Goal: Transaction & Acquisition: Purchase product/service

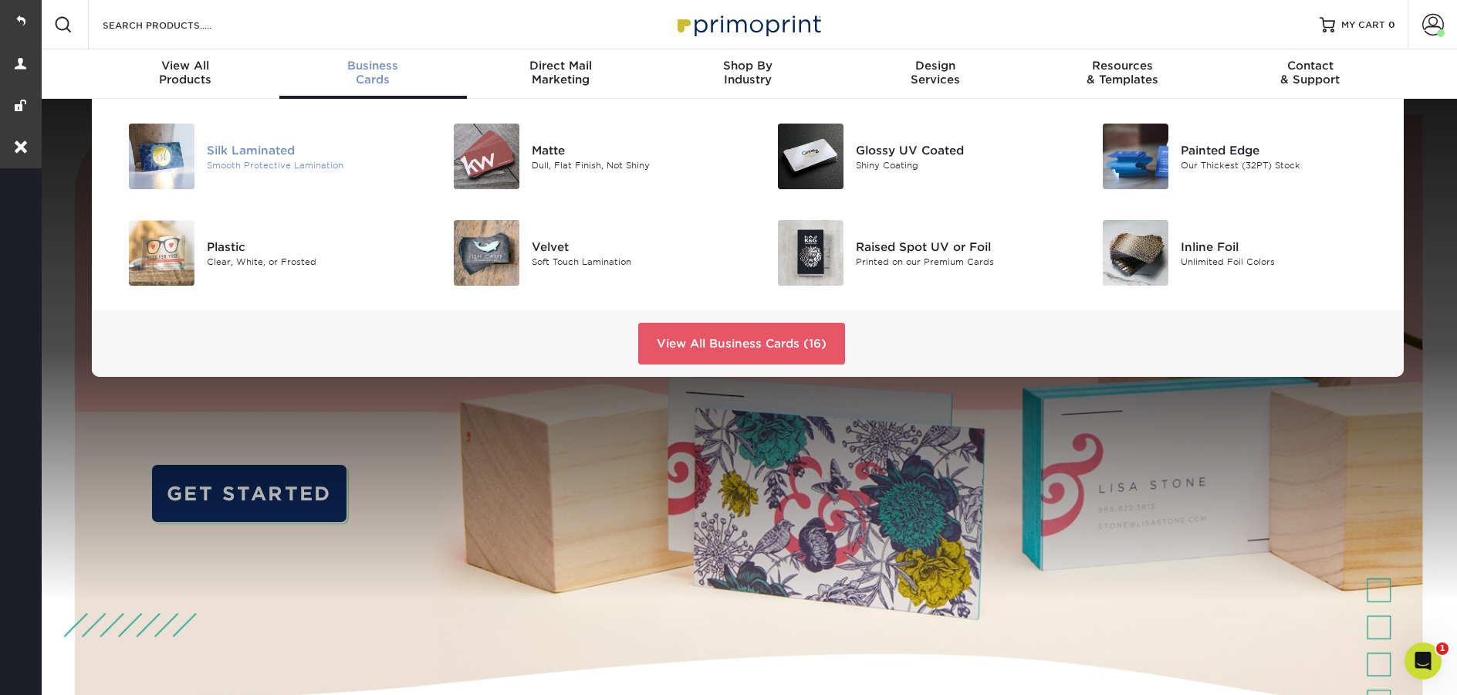
click at [266, 161] on div "Smooth Protective Lamination" at bounding box center [309, 164] width 205 height 13
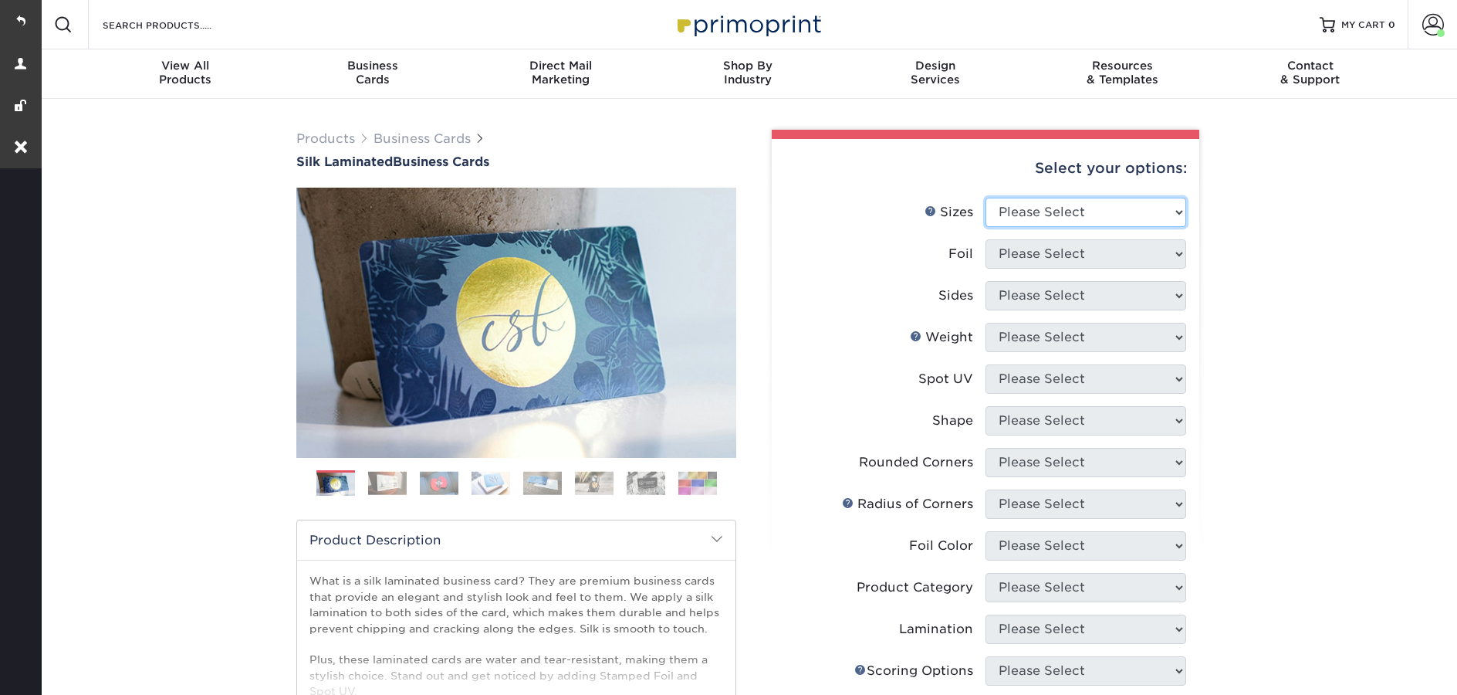
click at [1091, 207] on select "Please Select 1.5" x 3.5" - Mini 1.75" x 3.5" - Mini 2" x 2" - Square 2" x 3" -…" at bounding box center [1086, 212] width 201 height 29
select select "2.00x3.50"
click at [986, 198] on select "Please Select 1.5" x 3.5" - Mini 1.75" x 3.5" - Mini 2" x 2" - Square 2" x 3" -…" at bounding box center [1086, 212] width 201 height 29
click at [1050, 249] on select "Please Select Yes No" at bounding box center [1086, 253] width 201 height 29
select select "0"
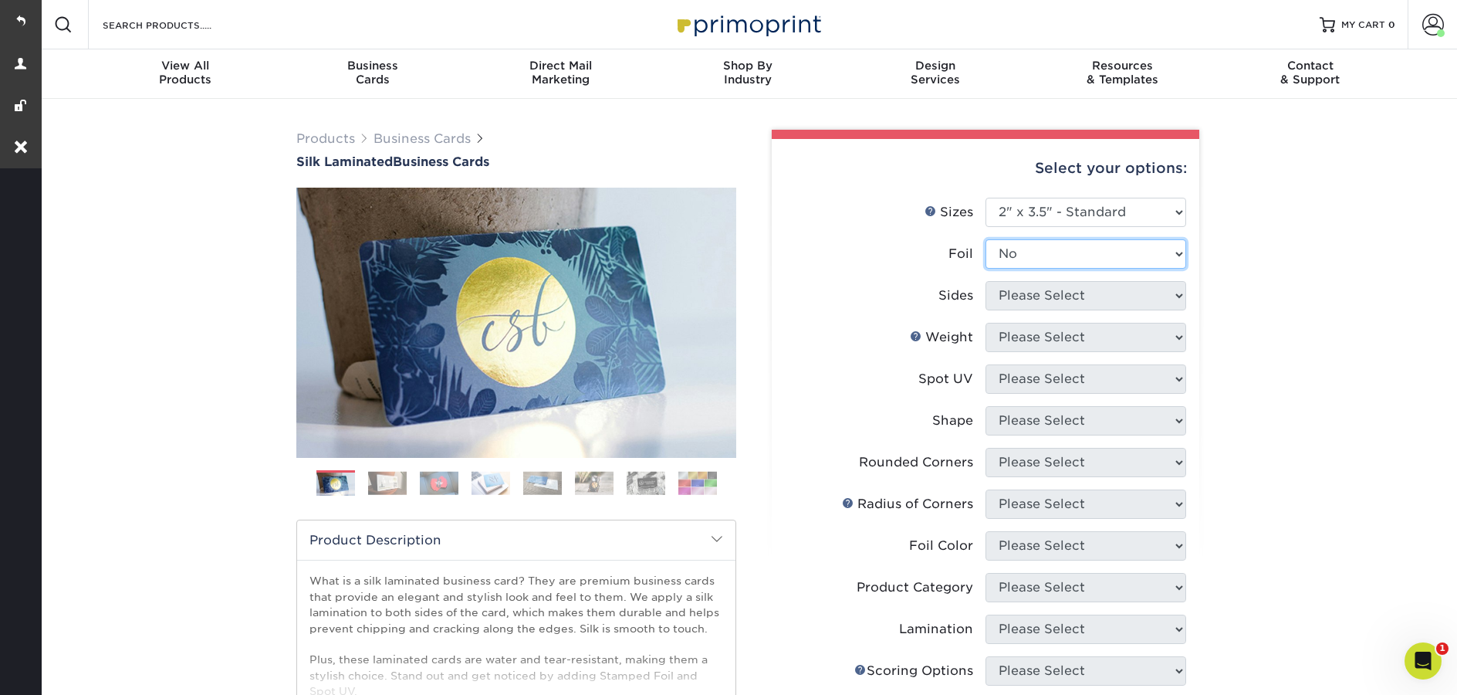
click at [986, 239] on select "Please Select Yes No" at bounding box center [1086, 253] width 201 height 29
click at [1048, 295] on select "Please Select Print Both Sides Print Both Sides - Foil Both Sides Print Both Si…" at bounding box center [1086, 295] width 201 height 29
select select "13abbda7-1d64-4f25-8bb2-c179b224825d"
click at [986, 281] on select "Please Select Print Both Sides Print Front Only" at bounding box center [1086, 295] width 201 height 29
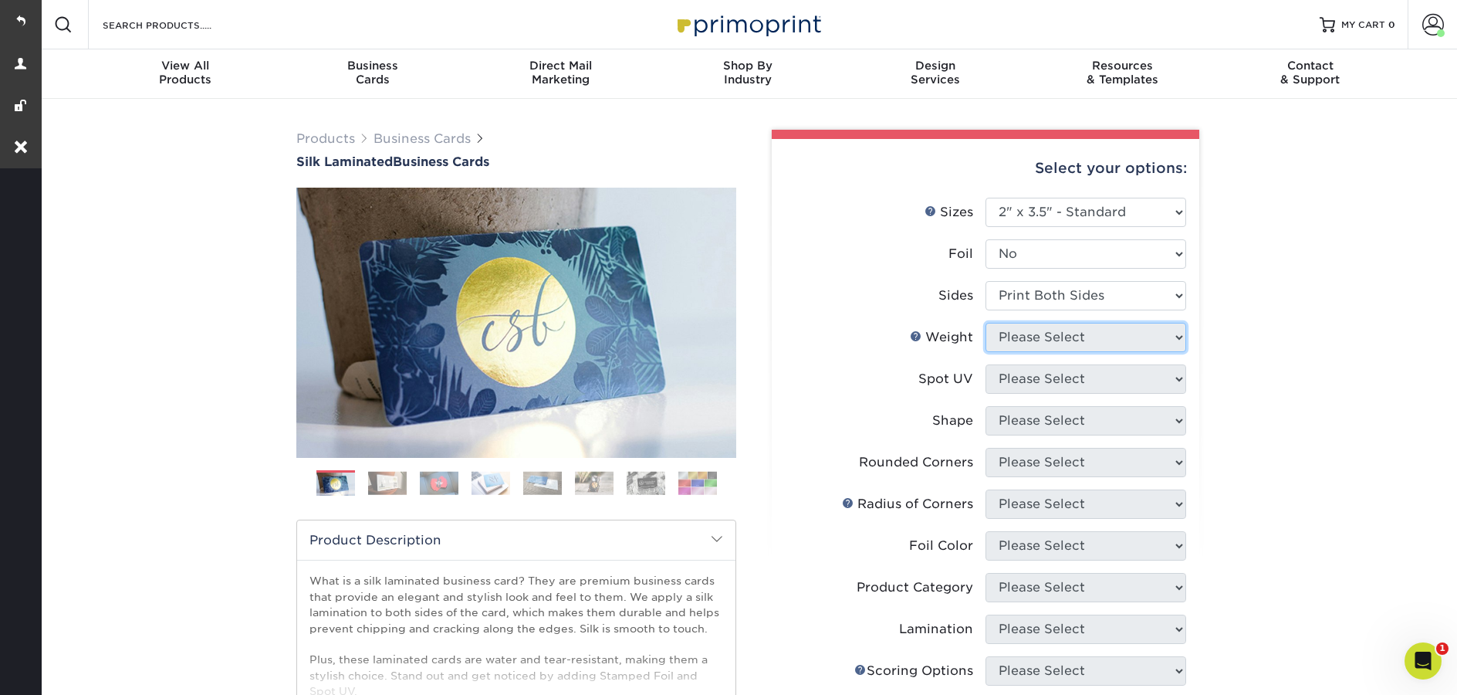
click at [1034, 343] on select "Please Select 16PT" at bounding box center [1086, 337] width 201 height 29
select select "16PT"
click at [986, 323] on select "Please Select 16PT" at bounding box center [1086, 337] width 201 height 29
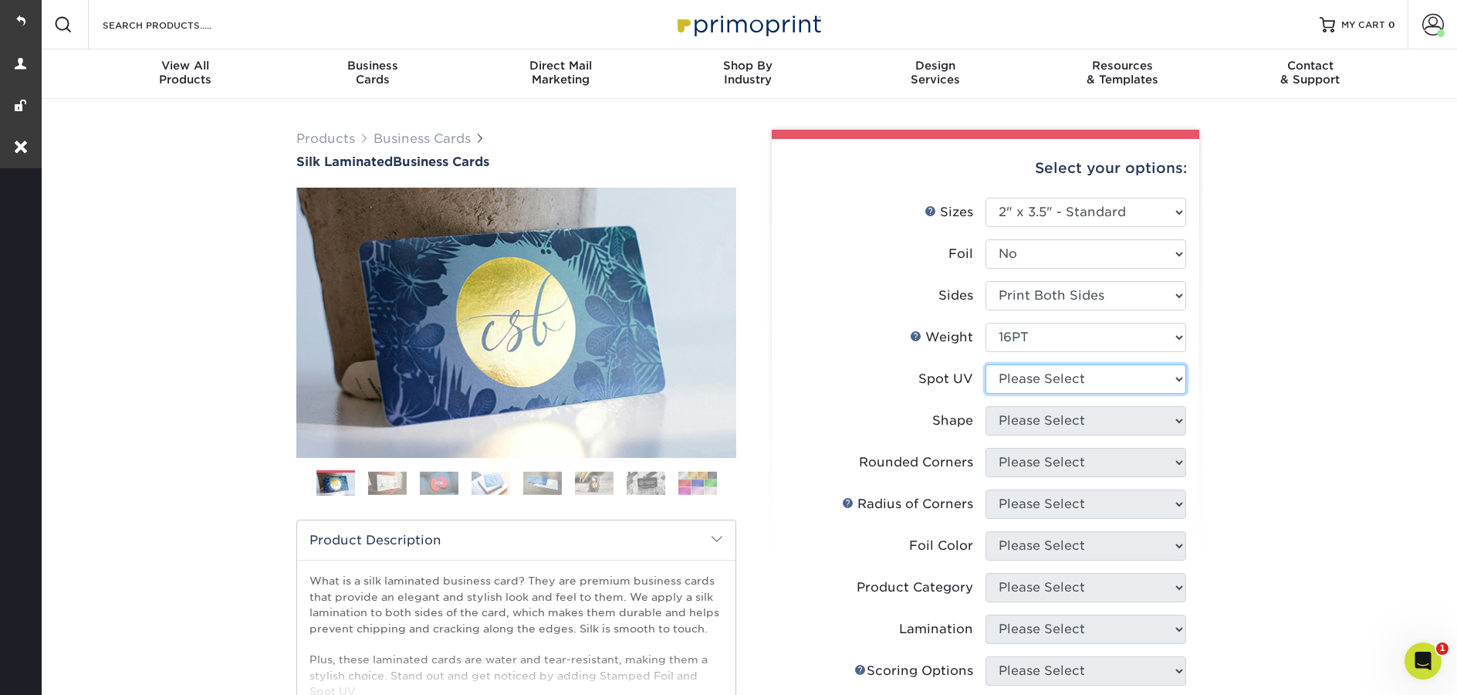
click at [1042, 380] on select "Please Select No Spot UV Front and Back (Both Sides) Front Only Back Only" at bounding box center [1086, 378] width 201 height 29
select select "1"
click at [986, 364] on select "Please Select No Spot UV Front and Back (Both Sides) Front Only Back Only" at bounding box center [1086, 378] width 201 height 29
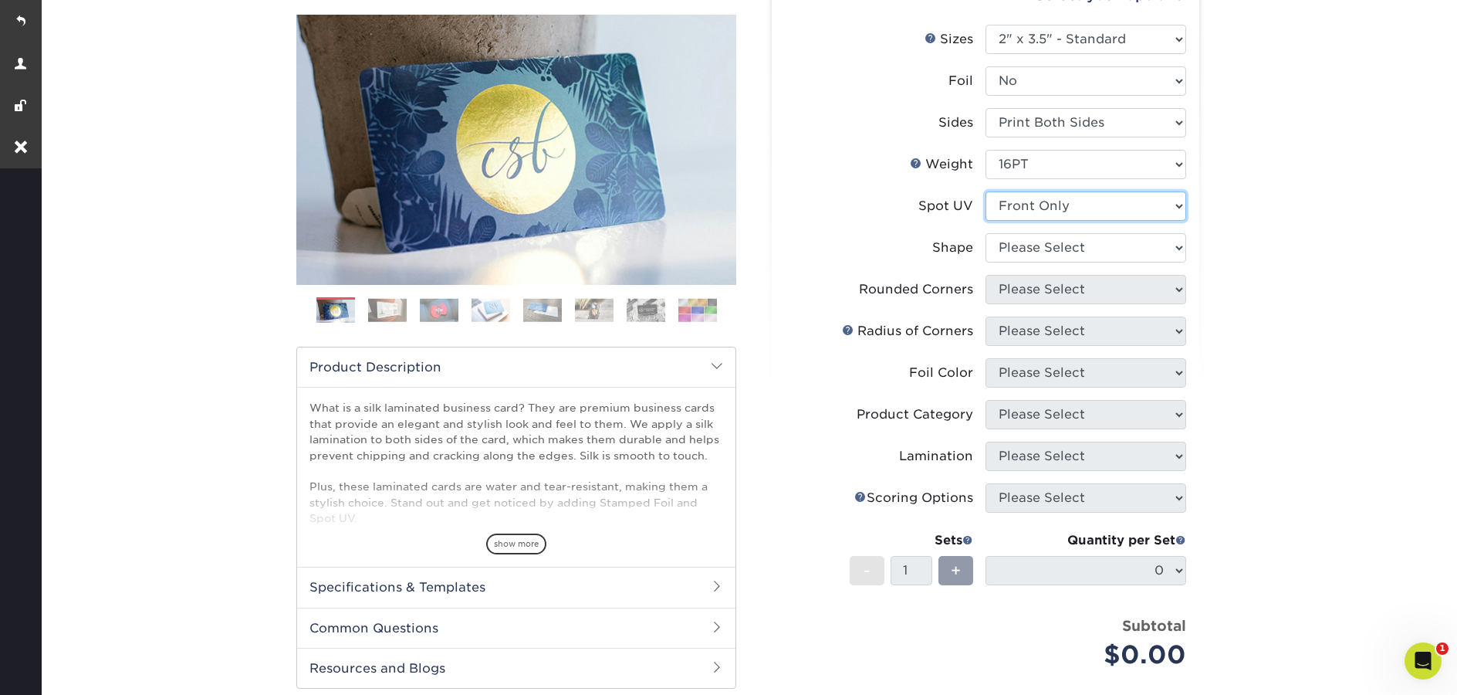
scroll to position [174, 0]
click at [1061, 247] on select "Please Select Standard" at bounding box center [1086, 246] width 201 height 29
select select "standard"
click at [986, 232] on select "Please Select Standard" at bounding box center [1086, 246] width 201 height 29
click at [1052, 289] on select "Please Select Yes - Round 2 Corners Yes - Round 4 Corners No" at bounding box center [1086, 288] width 201 height 29
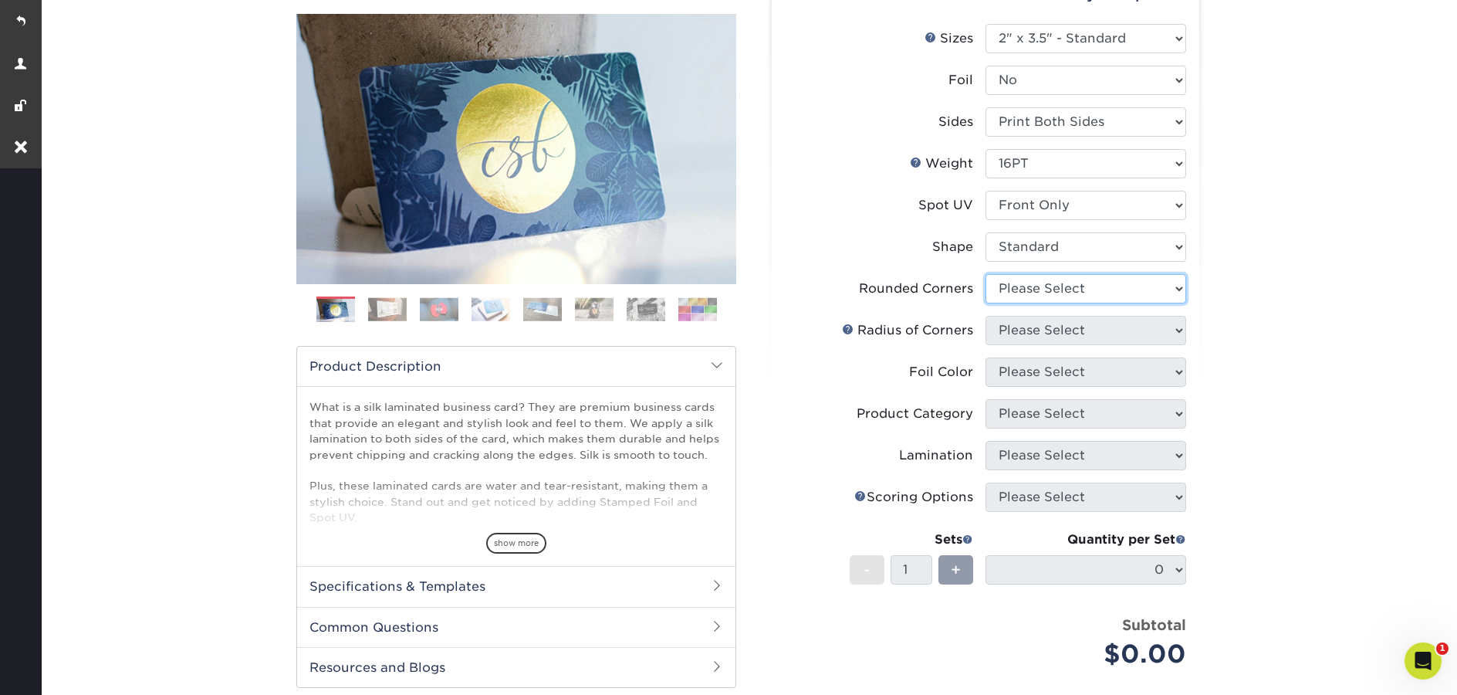
select select "7672df9e-0e0a-464d-8e1f-920c575e4da3"
click at [986, 274] on select "Please Select Yes - Round 2 Corners Yes - Round 4 Corners No" at bounding box center [1086, 288] width 201 height 29
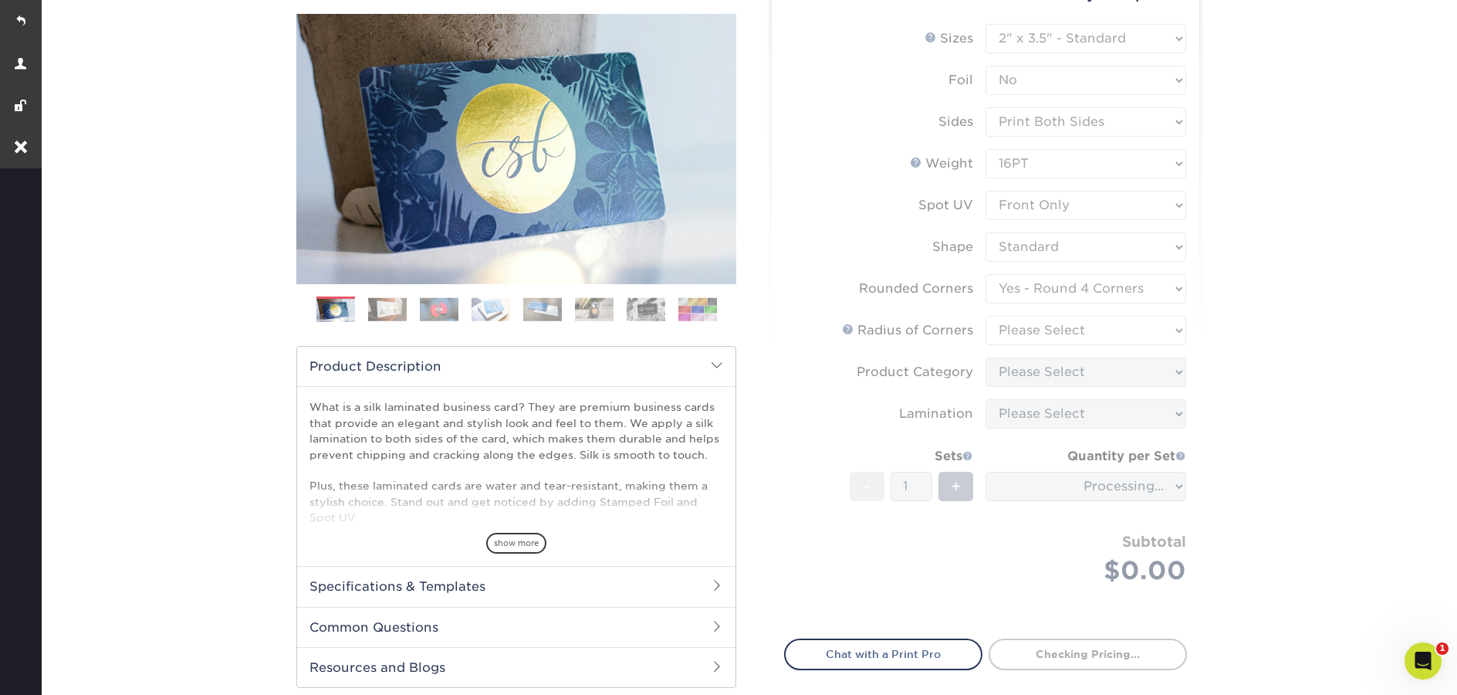
click at [1047, 330] on form "Sizes Help Sizes Please Select 1.5" x 3.5" - Mini 1.75" x 3.5" - Mini 2" x 2" -…" at bounding box center [985, 322] width 403 height 597
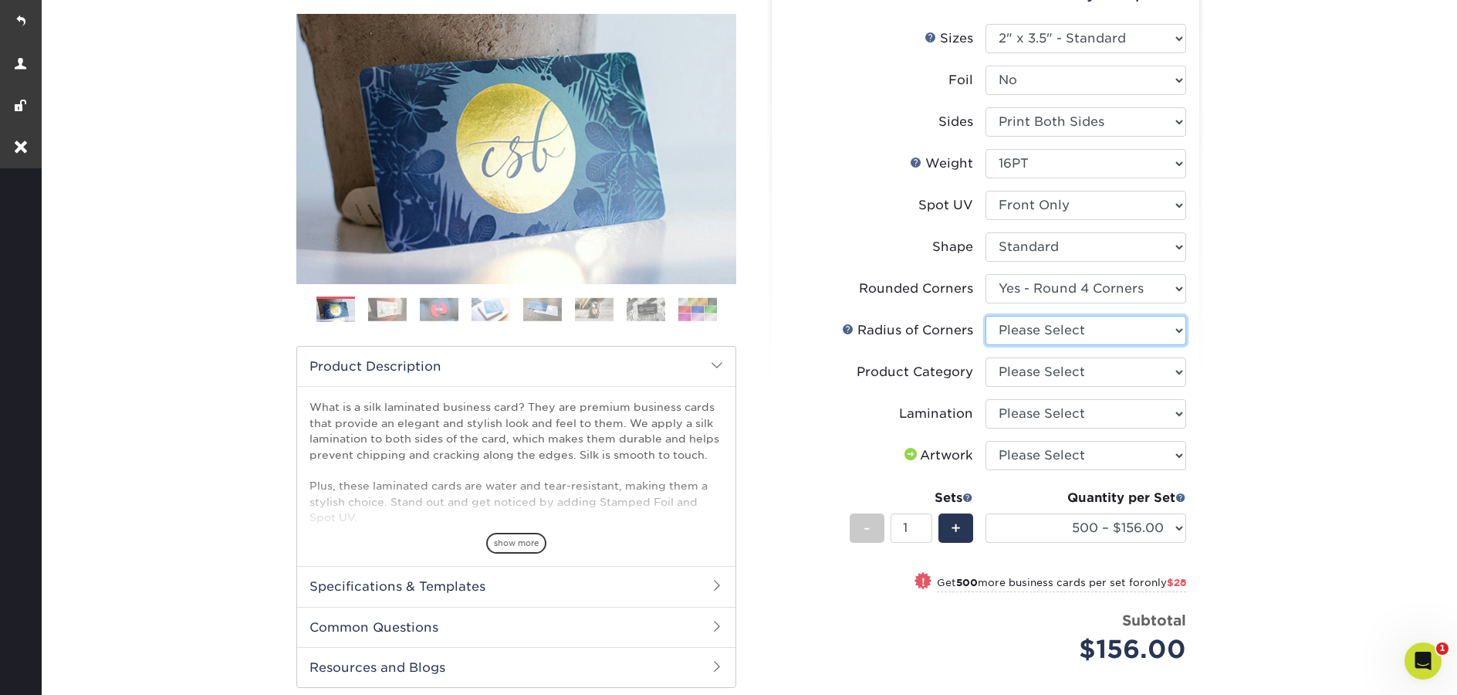
click at [1072, 333] on select "Please Select Rounded 1/8" Rounded 1/4"" at bounding box center [1086, 330] width 201 height 29
select select "589680c7-ee9a-431b-9d12-d7aeb1386a97"
click at [986, 316] on select "Please Select Rounded 1/8" Rounded 1/4"" at bounding box center [1086, 330] width 201 height 29
click at [1023, 384] on select "Please Select Business Cards" at bounding box center [1086, 371] width 201 height 29
select select "3b5148f1-0588-4f88-a218-97bcfdce65c1"
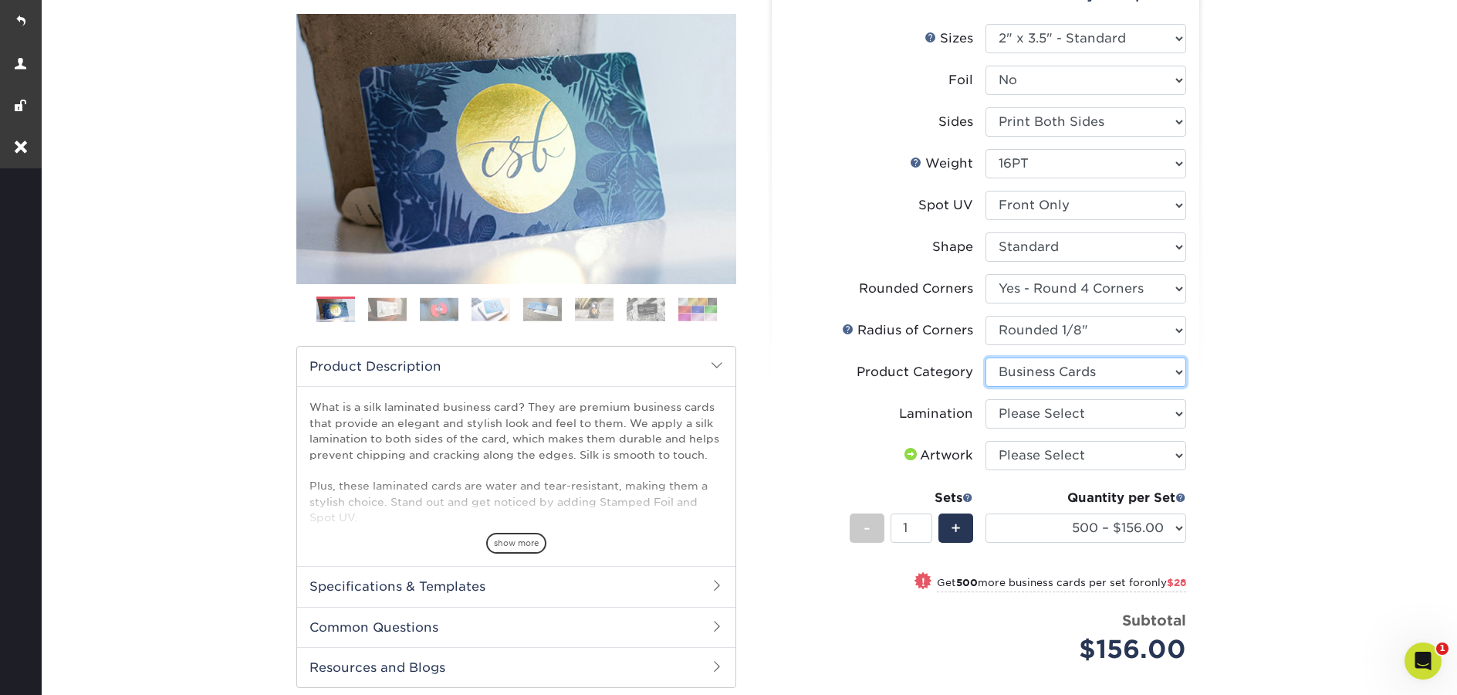
click at [986, 357] on select "Please Select Business Cards" at bounding box center [1086, 371] width 201 height 29
click at [1037, 420] on select "Please Select Silk" at bounding box center [1086, 413] width 201 height 29
select select "ccacb42f-45f7-42d3-bbd3-7c8421cf37f0"
click at [986, 399] on select "Please Select Silk" at bounding box center [1086, 413] width 201 height 29
click at [1048, 465] on select "Please Select I will upload files I need a design - $100" at bounding box center [1086, 455] width 201 height 29
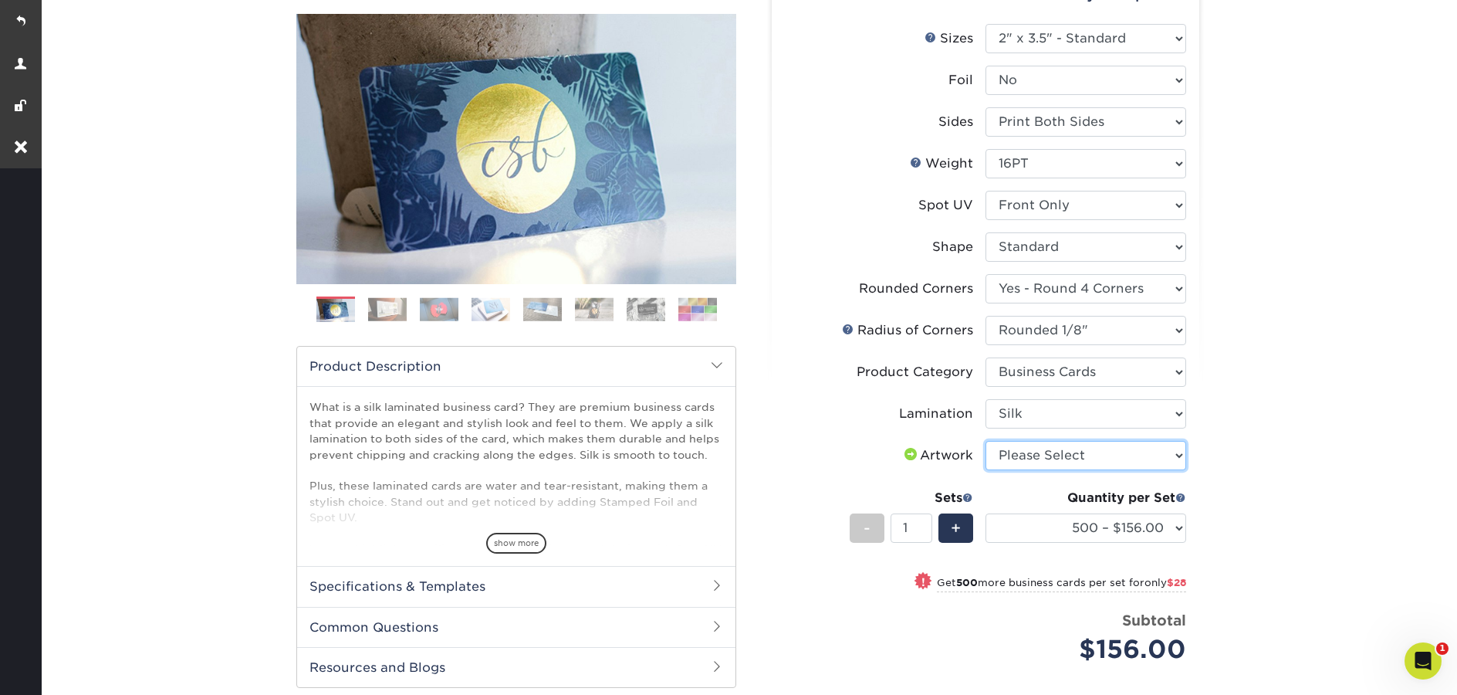
select select "upload"
click at [986, 441] on select "Please Select I will upload files I need a design - $100" at bounding box center [1086, 455] width 201 height 29
click at [947, 525] on div "+" at bounding box center [956, 527] width 35 height 29
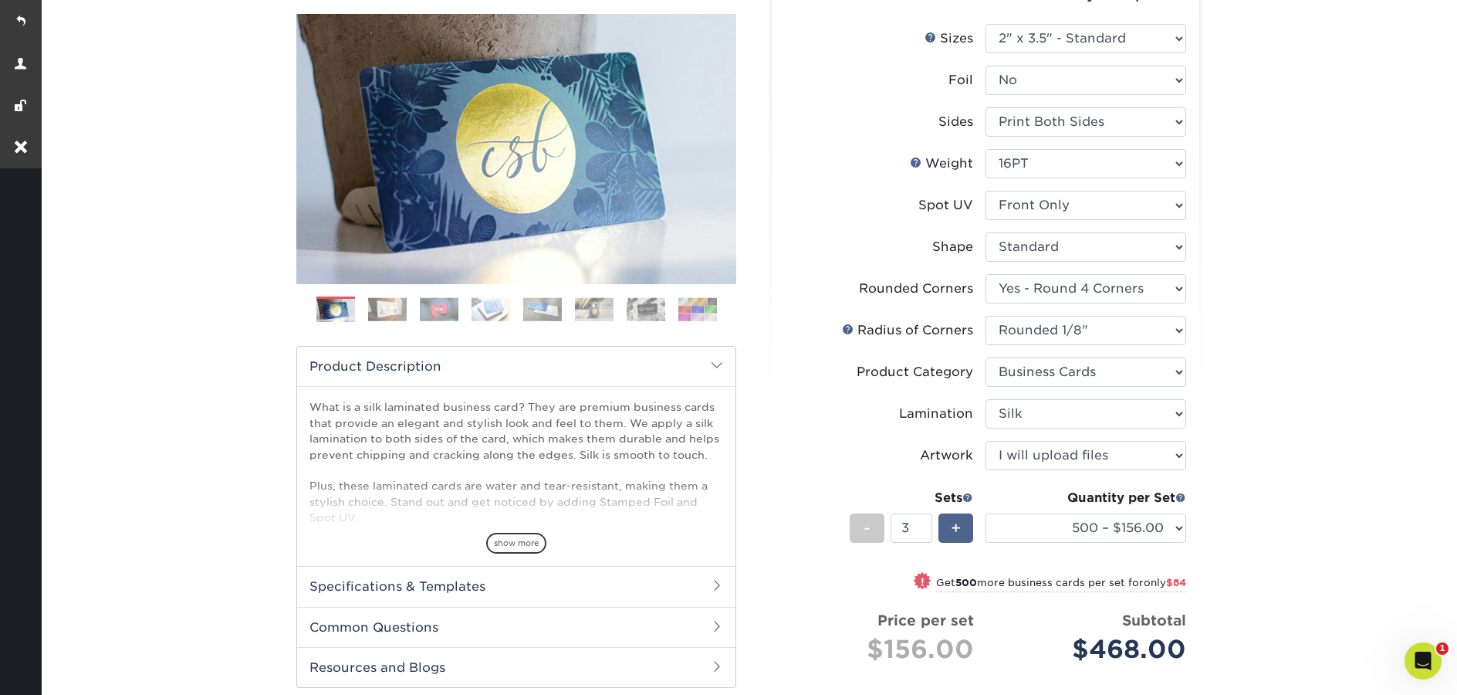
click at [945, 523] on div "+" at bounding box center [956, 527] width 35 height 29
type input "4"
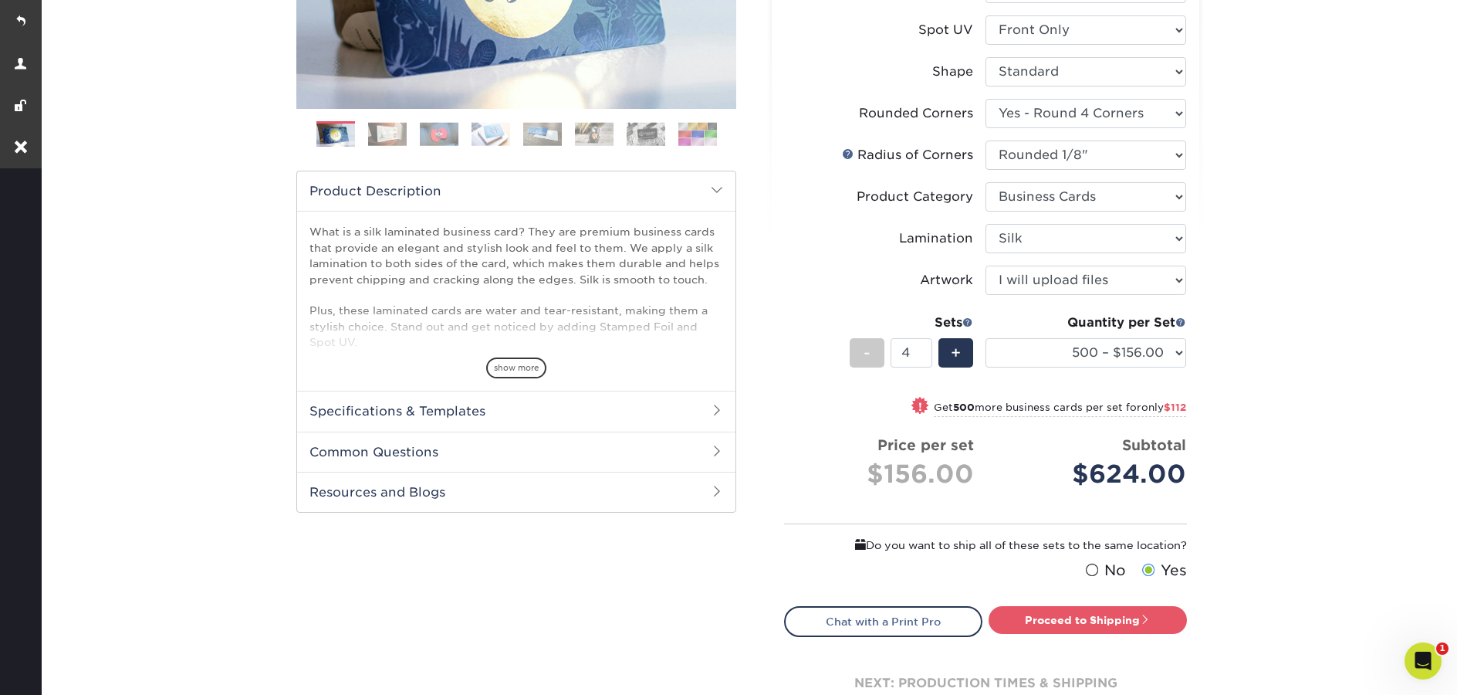
scroll to position [367, 0]
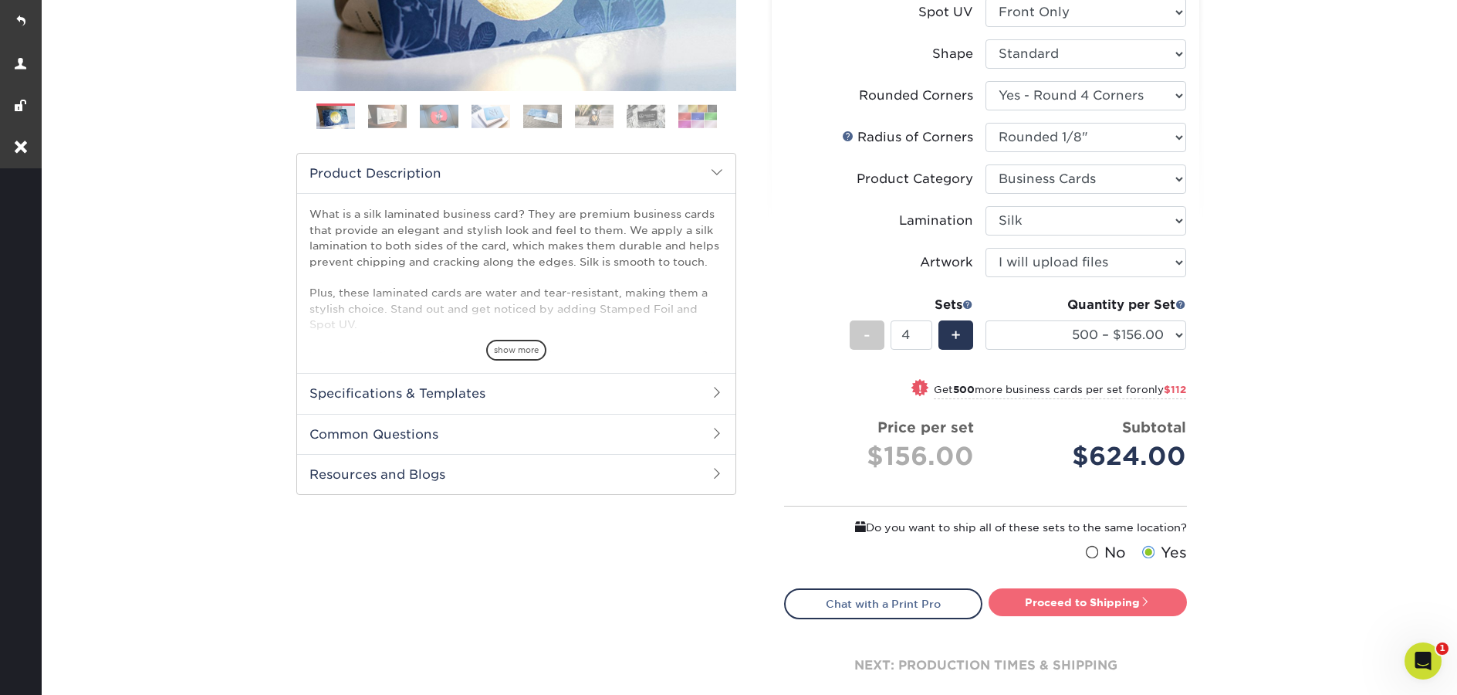
click at [1111, 604] on link "Proceed to Shipping" at bounding box center [1088, 602] width 198 height 28
type input "Set 1"
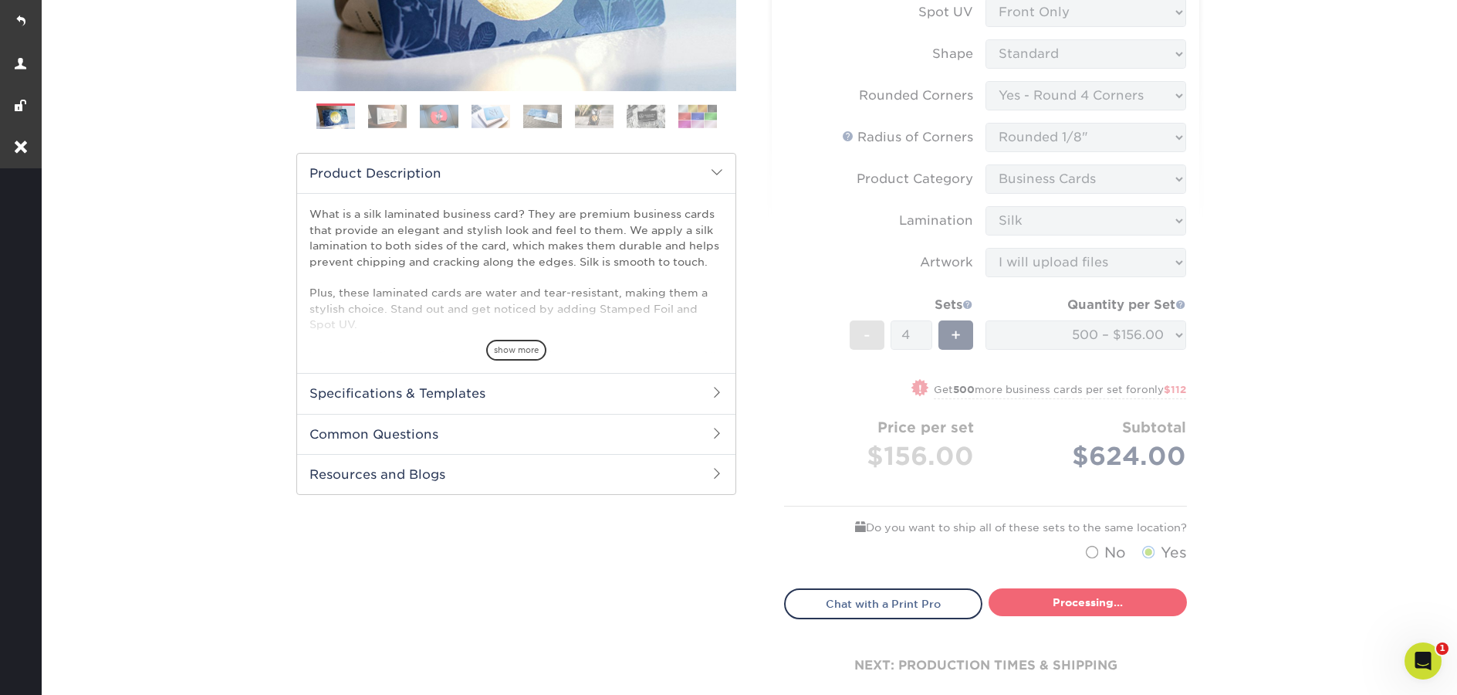
select select "d8b5be97-d5ba-4159-99f0-66b8deeb186a"
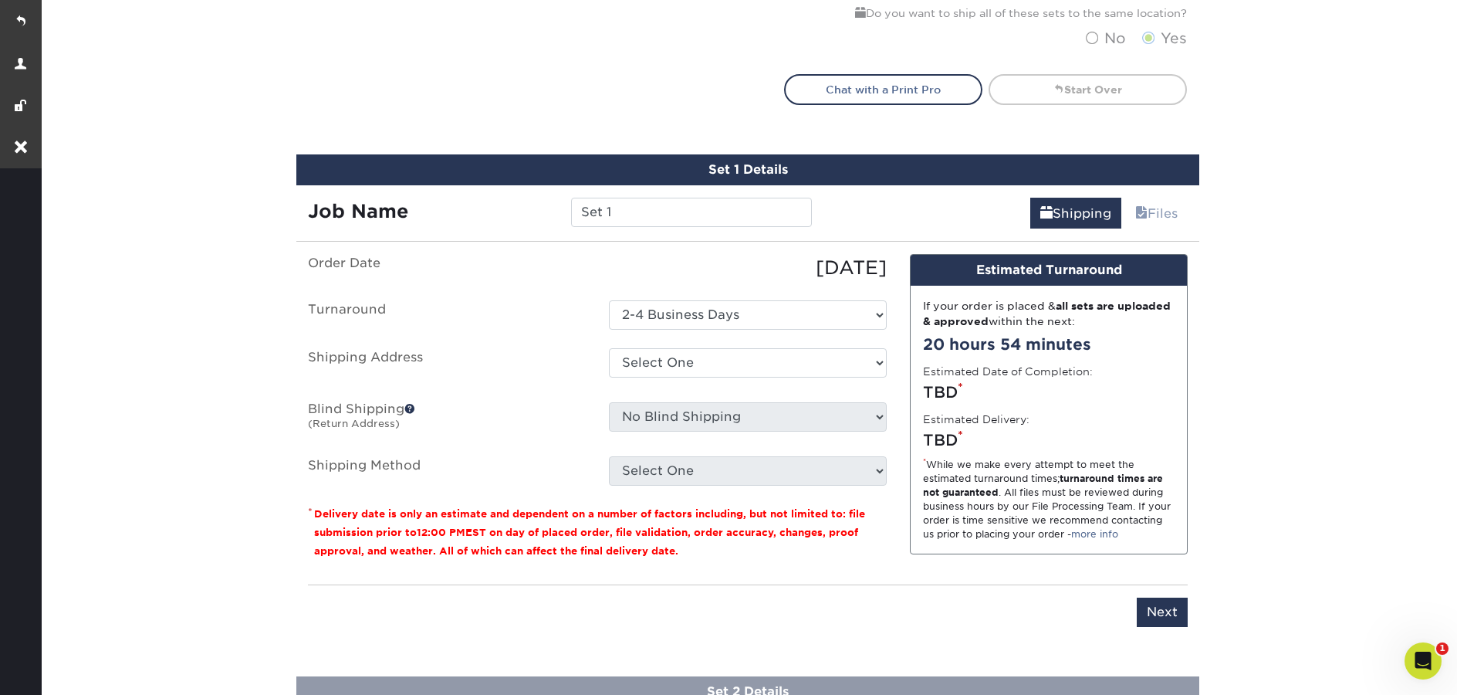
scroll to position [996, 0]
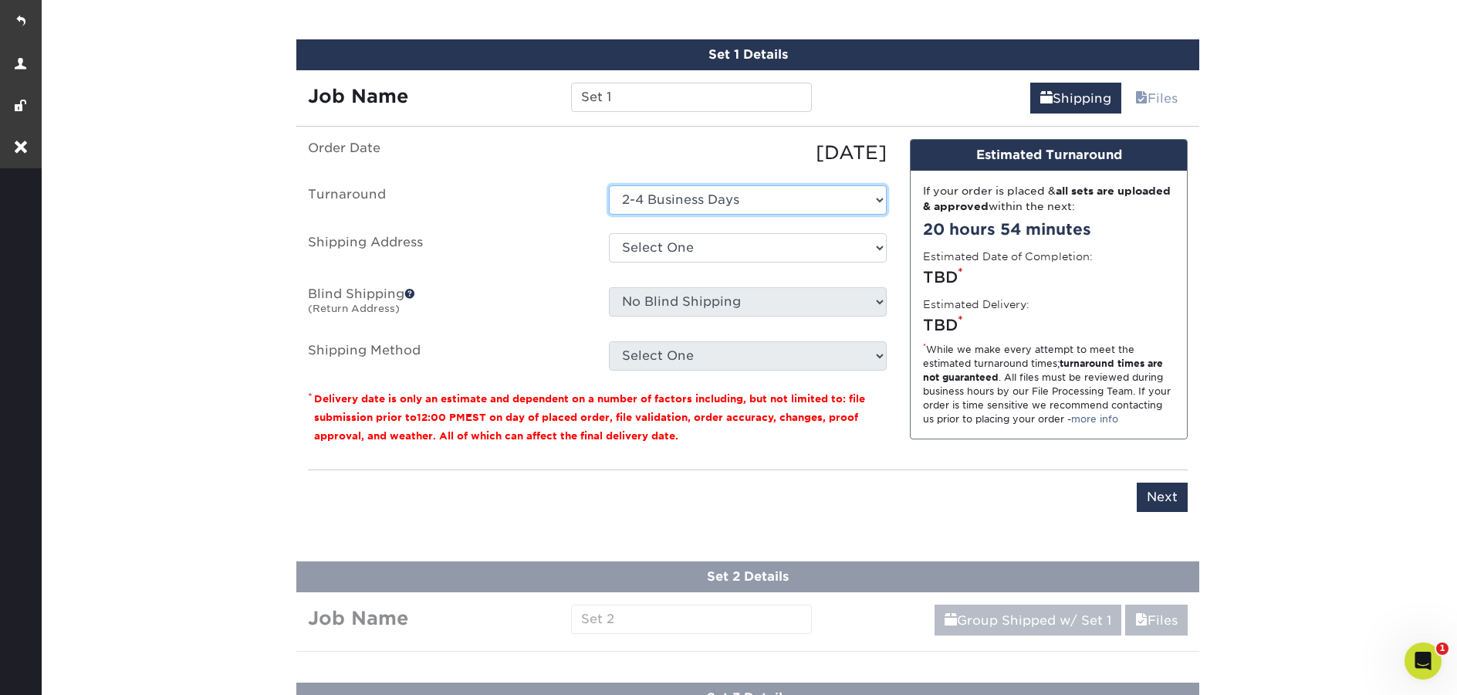
click at [679, 201] on select "Select One 2-4 Business Days" at bounding box center [748, 199] width 278 height 29
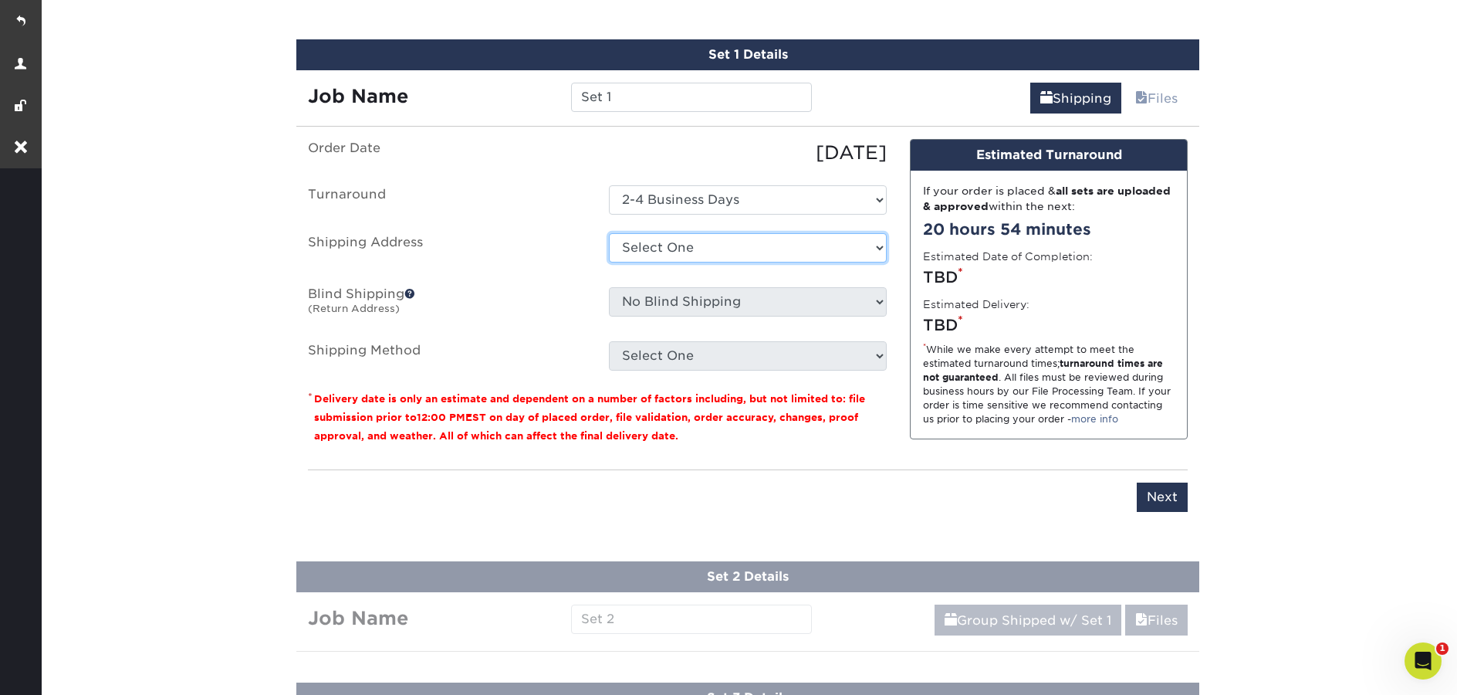
click at [705, 244] on select "Select One Gus Biz Cards Jim Durham - Aguair Prodew Prodew Dock Todd Fisher (ho…" at bounding box center [748, 247] width 278 height 29
click at [745, 243] on select "Select One Gus Biz Cards Jim Durham - Aguair Prodew Prodew Dock Todd Fisher (ho…" at bounding box center [748, 247] width 278 height 29
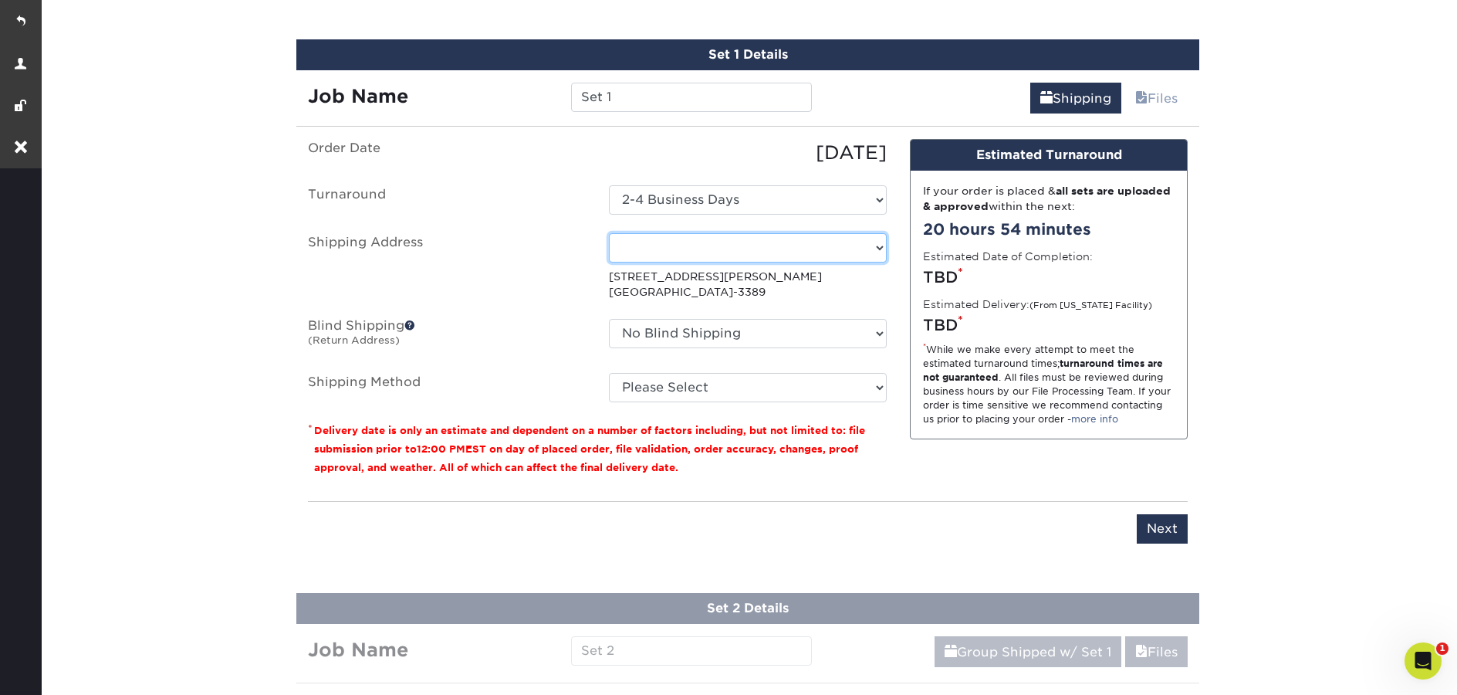
click at [841, 245] on select "Select One Gus Biz Cards Jim Durham - Aguair Prodew Prodew Dock Todd Fisher (ho…" at bounding box center [748, 247] width 278 height 29
click at [814, 246] on select "Select One Gus Biz Cards Jim Durham - Aguair Prodew Prodew Dock Todd Fisher (ho…" at bounding box center [748, 247] width 278 height 29
click at [749, 253] on select "Select One Gus Biz Cards Jim Durham - Aguair Prodew Prodew Dock Todd Fisher (ho…" at bounding box center [748, 247] width 278 height 29
select select "231294"
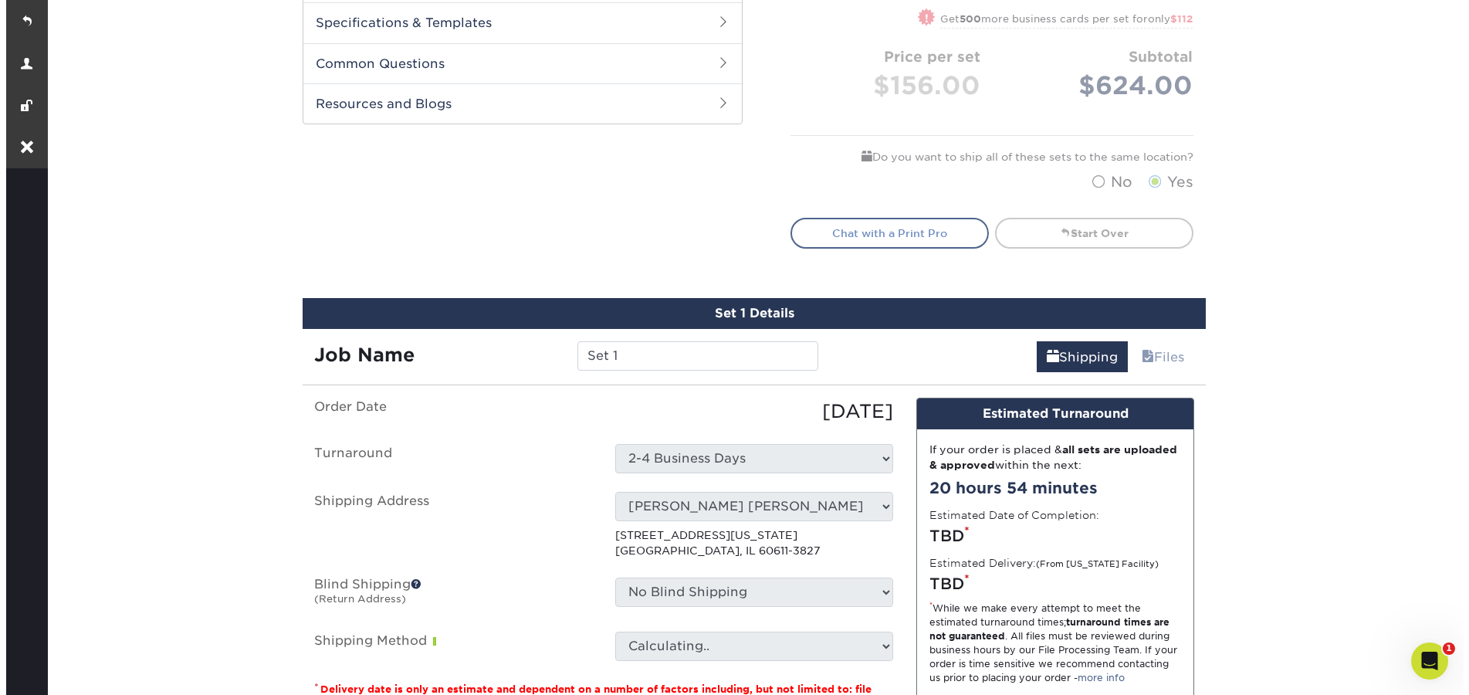
scroll to position [1135, 0]
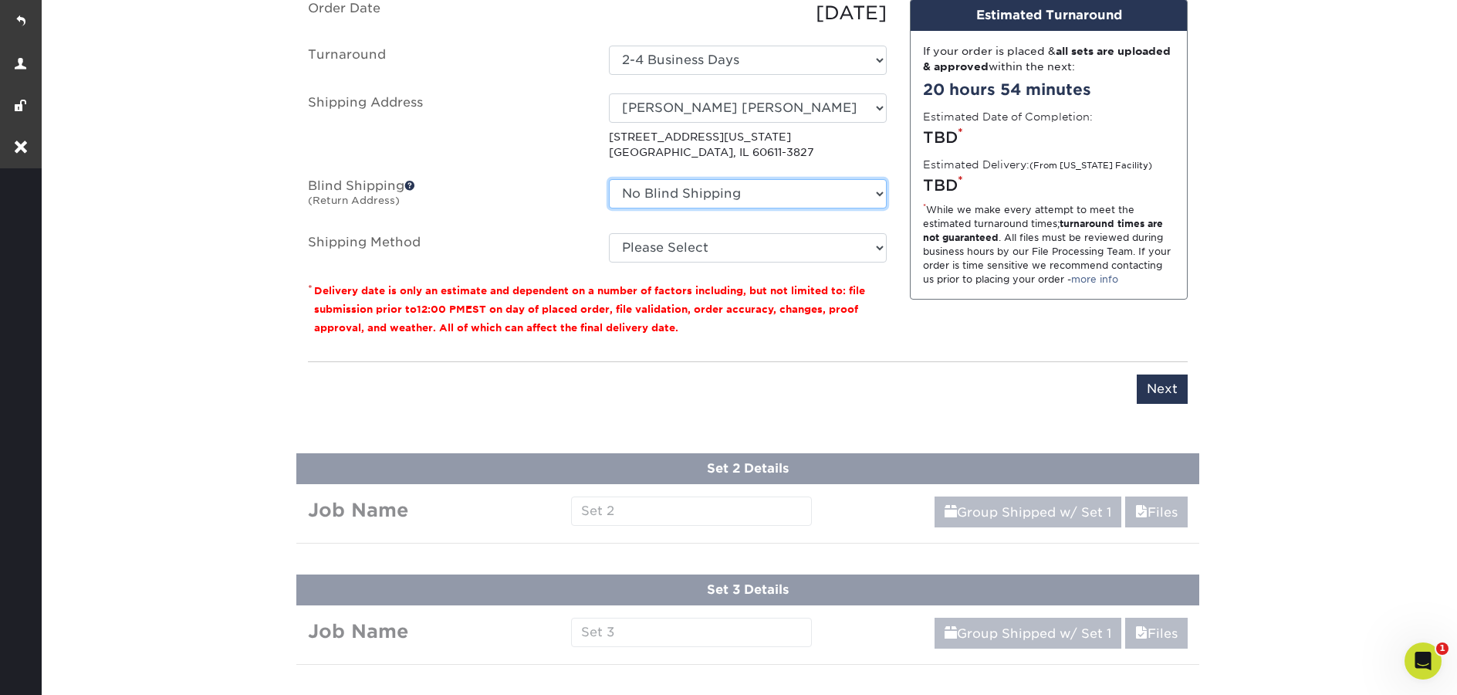
click at [732, 195] on select "No Blind Shipping Gus Biz Cards Jim Durham - Aguair Prodew Prodew Dock Todd Fis…" at bounding box center [748, 193] width 278 height 29
select select "newaddress"
click at [609, 179] on select "No Blind Shipping Gus Biz Cards Jim Durham - Aguair Prodew Prodew Dock Todd Fis…" at bounding box center [748, 193] width 278 height 29
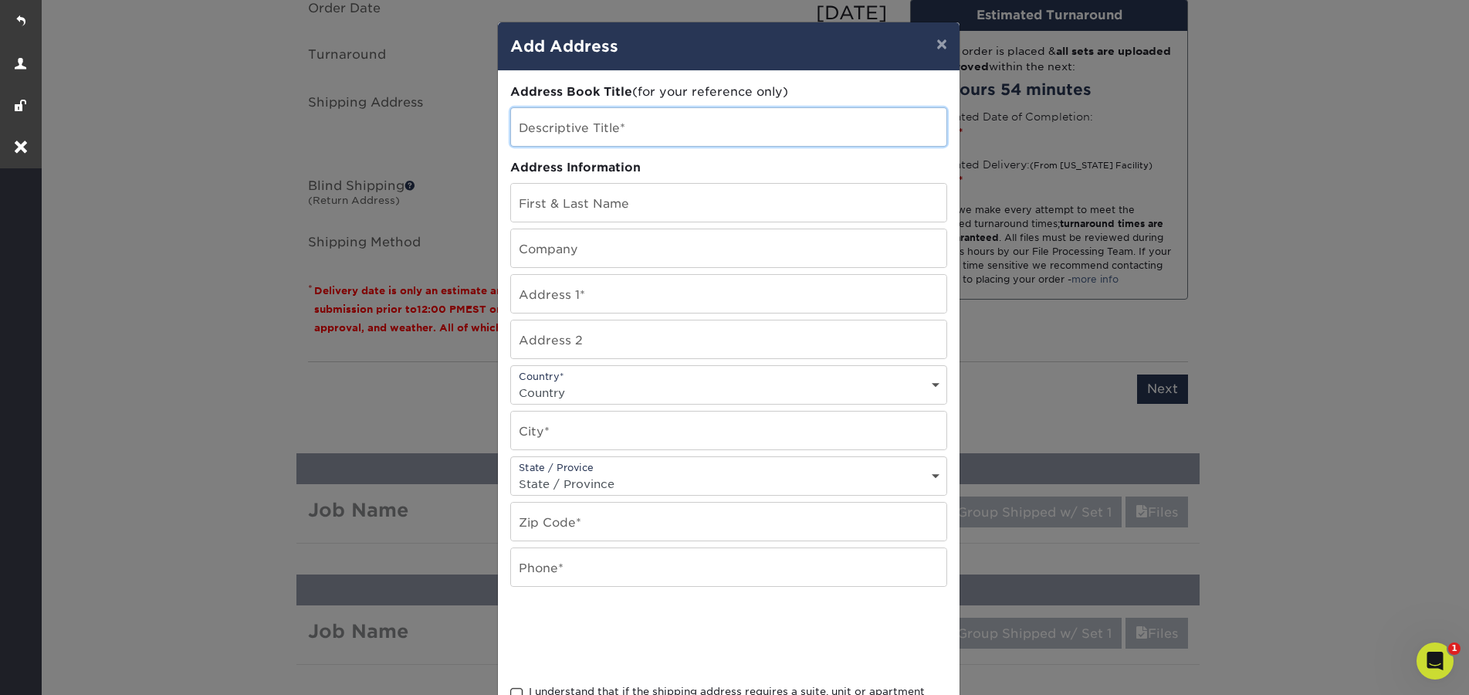
click at [567, 127] on input "text" at bounding box center [728, 127] width 435 height 38
paste input "[PERSON_NAME]"
type input "[PERSON_NAME]"
click at [563, 198] on input "text" at bounding box center [728, 203] width 435 height 38
paste input "[PERSON_NAME]"
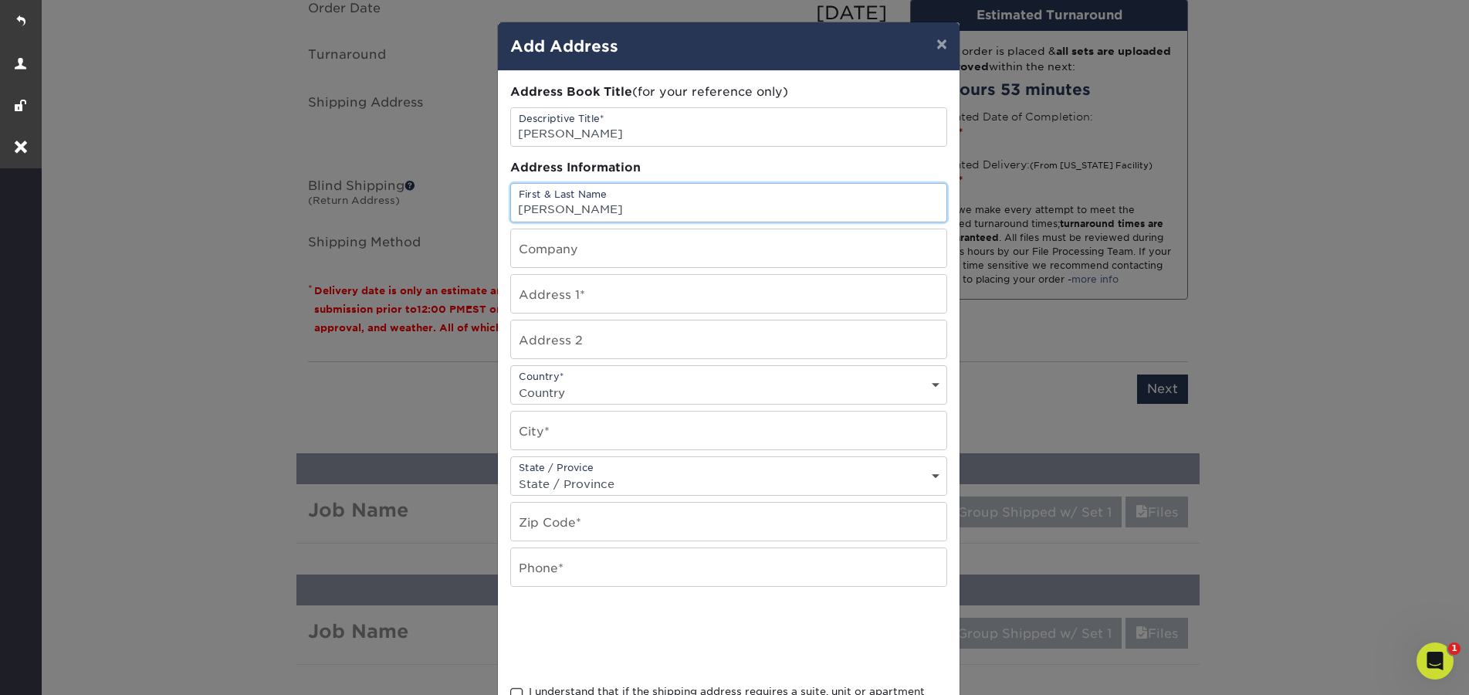
type input "[PERSON_NAME]"
drag, startPoint x: 594, startPoint y: 290, endPoint x: 612, endPoint y: 293, distance: 17.9
click at [594, 290] on input "text" at bounding box center [728, 294] width 435 height 38
paste input "1359 Gresham Road"
type input "1359 Gresham Road"
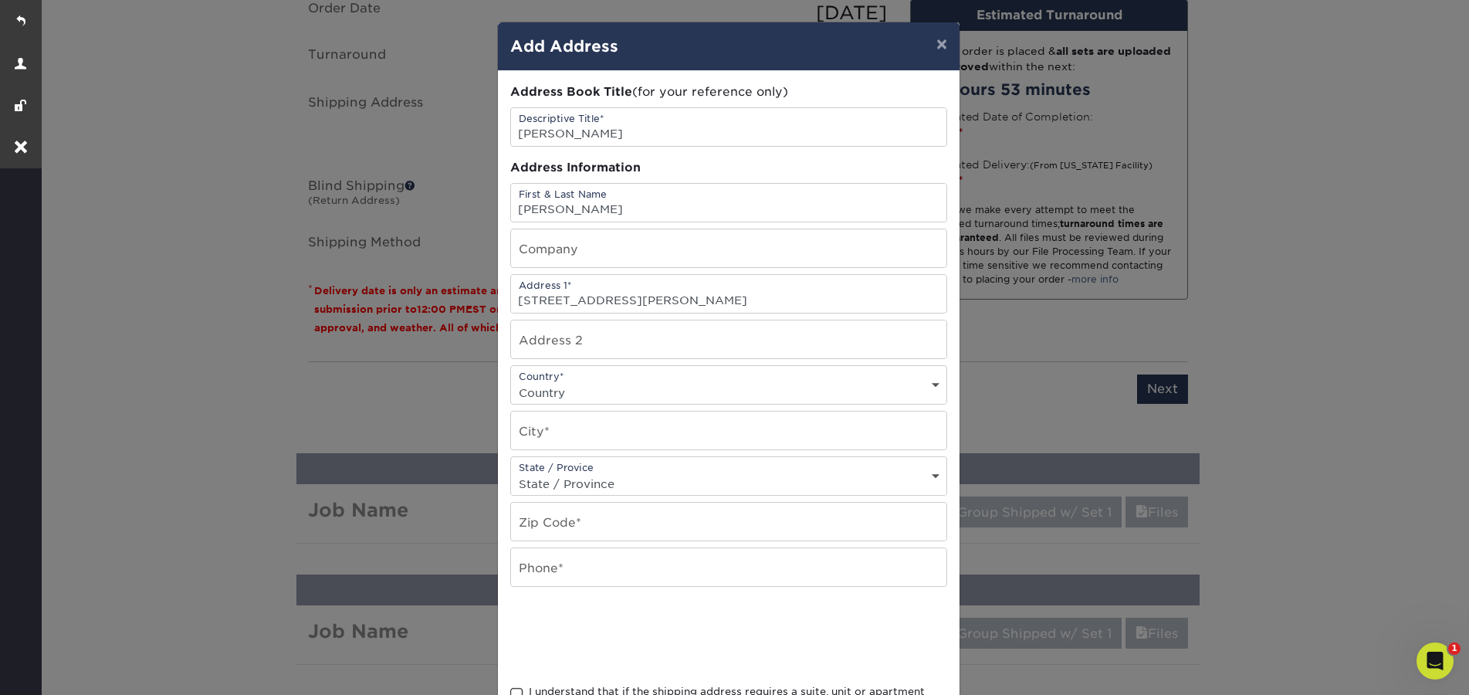
click at [580, 378] on div "Country* Country United States Canada ----------------------------- Afghanistan…" at bounding box center [728, 384] width 437 height 39
click at [587, 394] on select "Country United States Canada ----------------------------- Afghanistan Albania …" at bounding box center [728, 392] width 435 height 22
select select "US"
click at [511, 381] on select "Country United States Canada ----------------------------- Afghanistan Albania …" at bounding box center [728, 392] width 435 height 22
click at [577, 431] on input "text" at bounding box center [728, 430] width 435 height 38
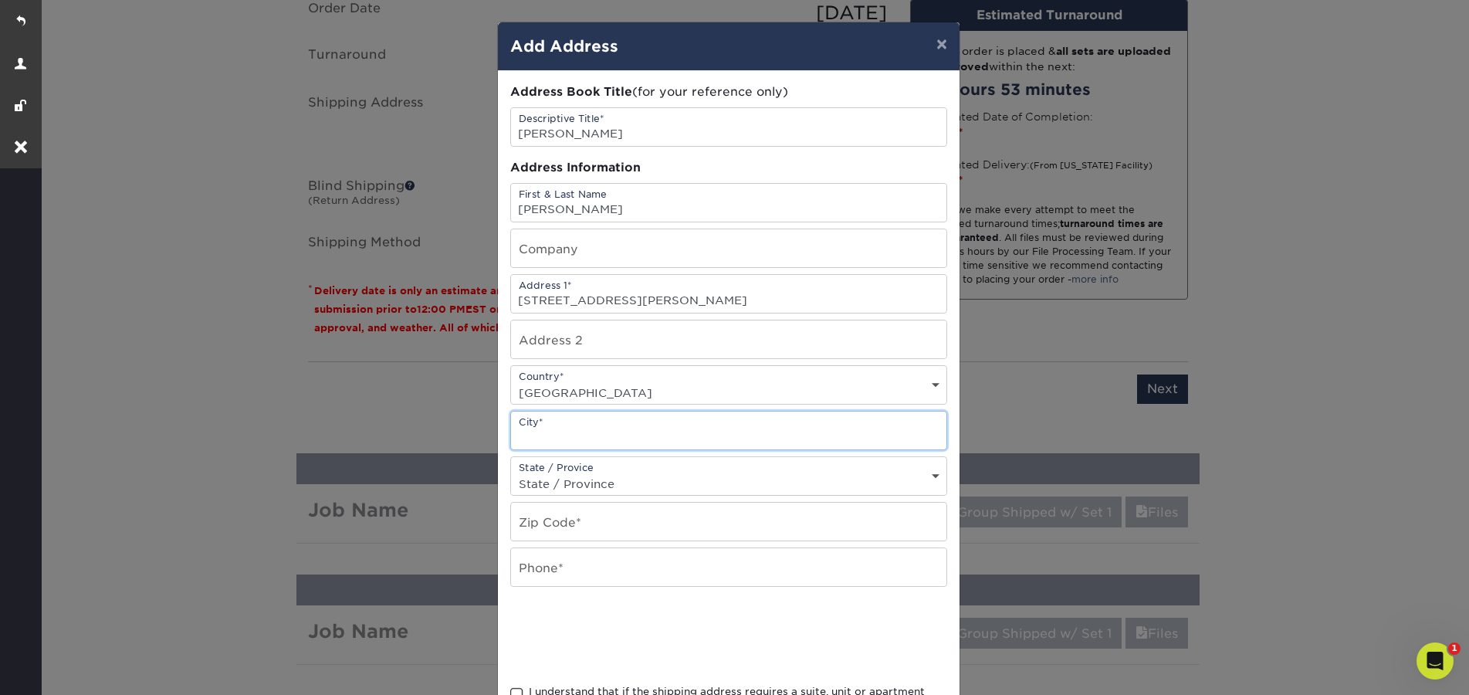
click at [627, 433] on input "text" at bounding box center [728, 430] width 435 height 38
paste input "Marietta"
type input "Marietta"
click at [637, 479] on select "State / Province Alabama Alaska Arizona Arkansas California Colorado Connecticu…" at bounding box center [728, 483] width 435 height 22
select select "GA"
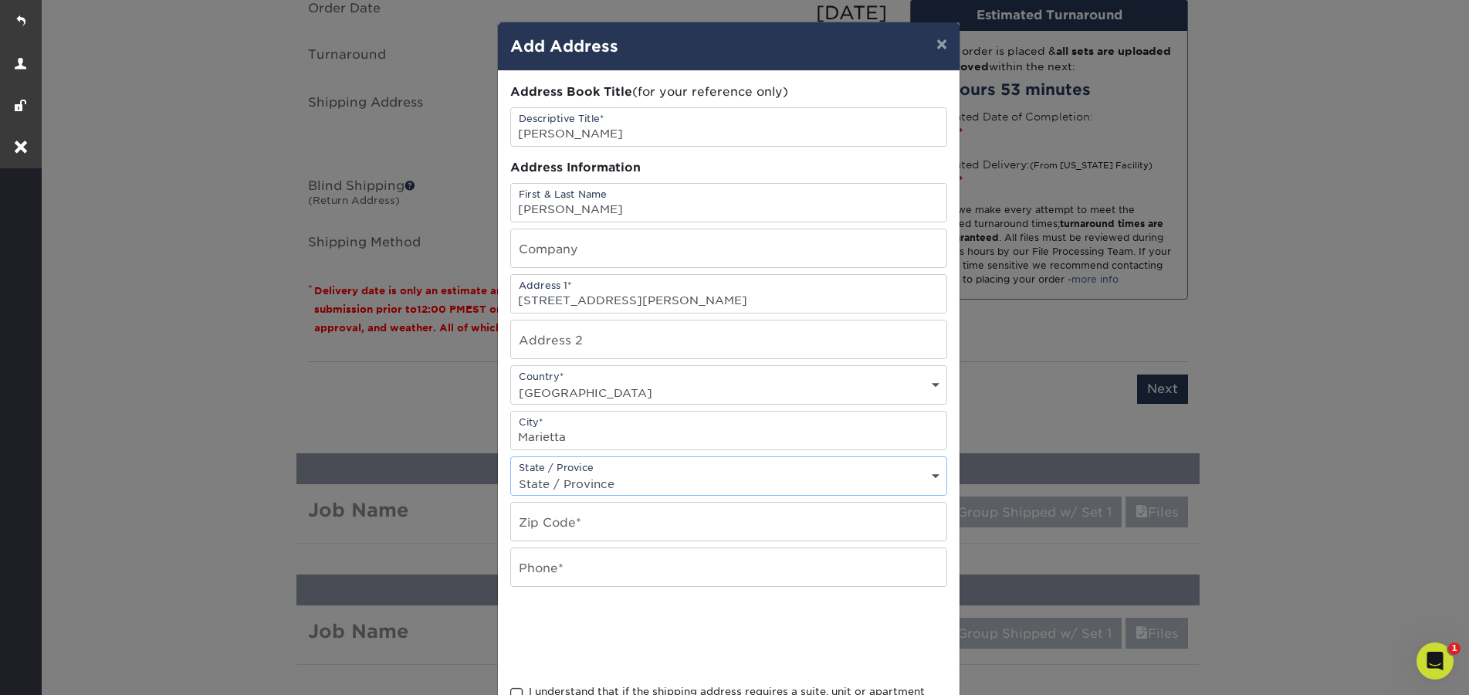
click at [511, 472] on select "State / Province Alabama Alaska Arizona Arkansas California Colorado Connecticu…" at bounding box center [728, 483] width 435 height 22
click at [565, 529] on input "text" at bounding box center [728, 521] width 435 height 38
paste input "30062"
type input "30062"
click at [587, 568] on input "text" at bounding box center [728, 567] width 435 height 38
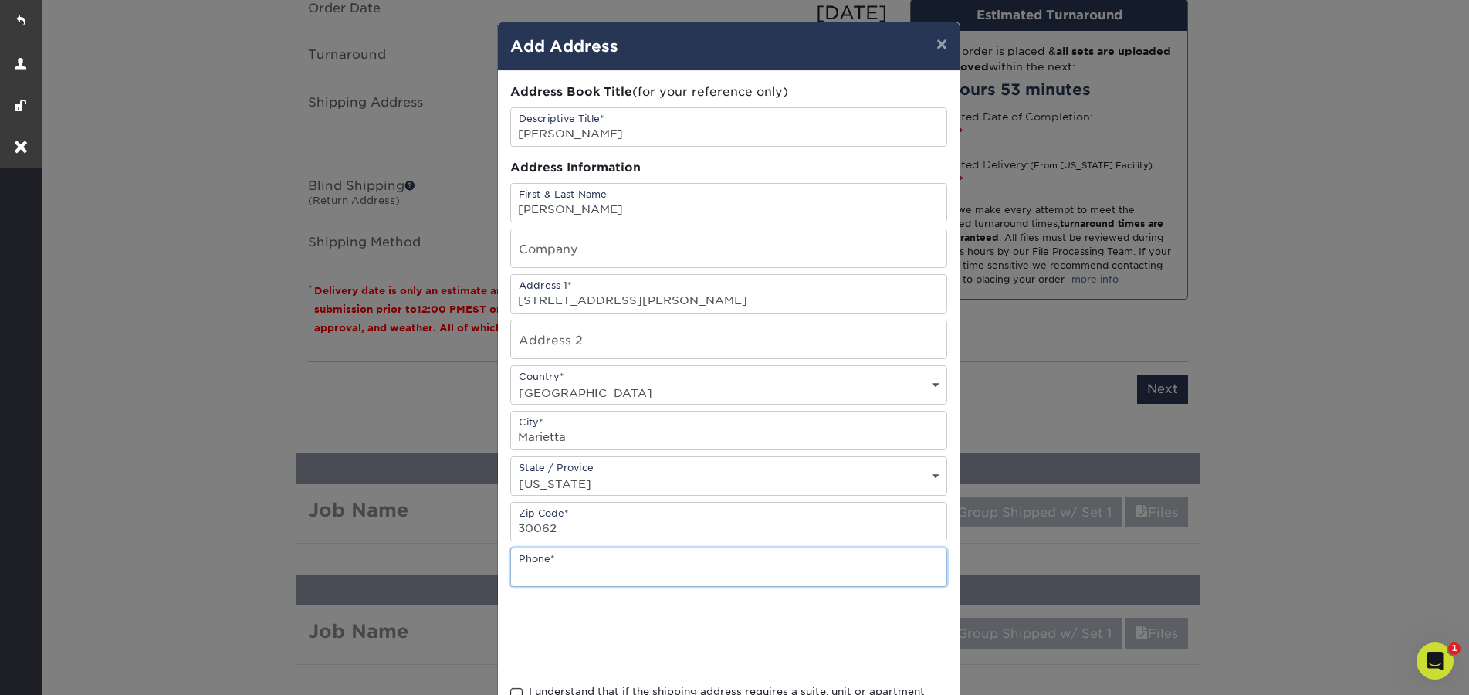
paste input "770-420-3060"
type input "770-420-3060"
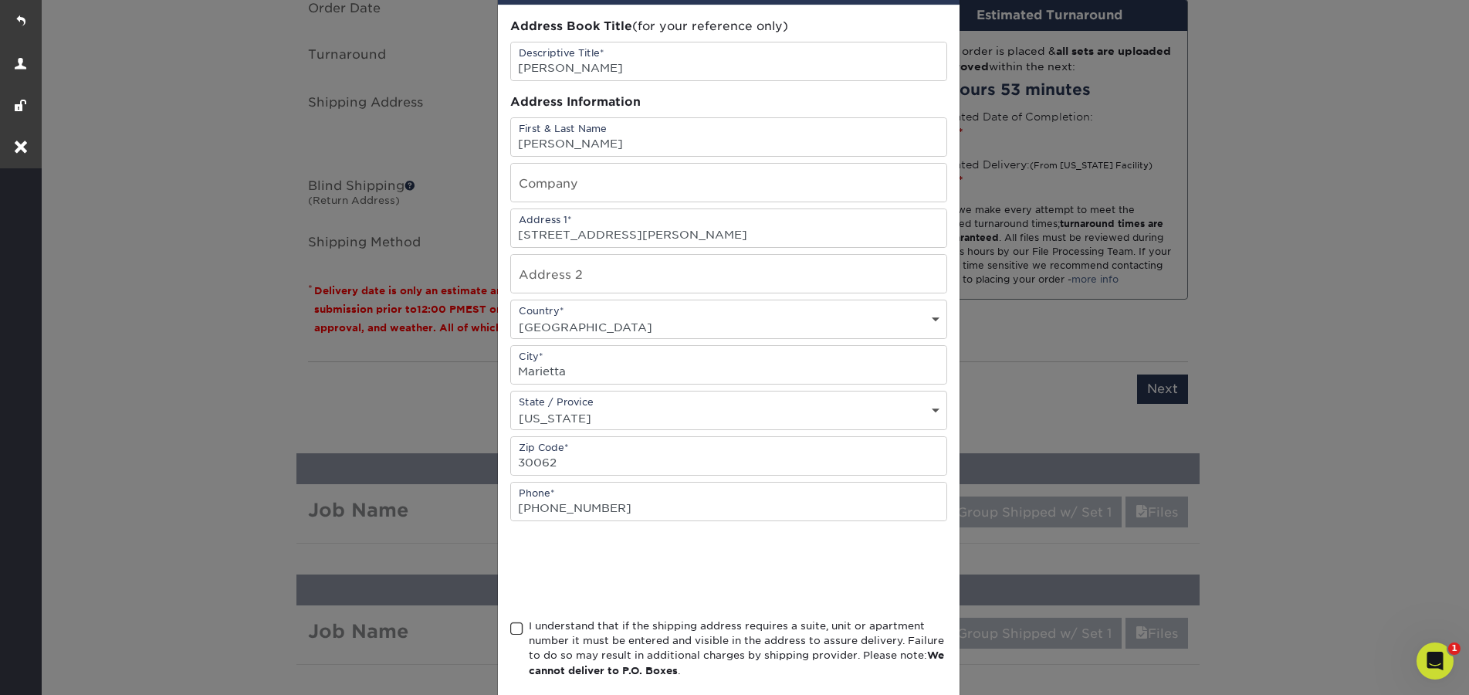
scroll to position [144, 0]
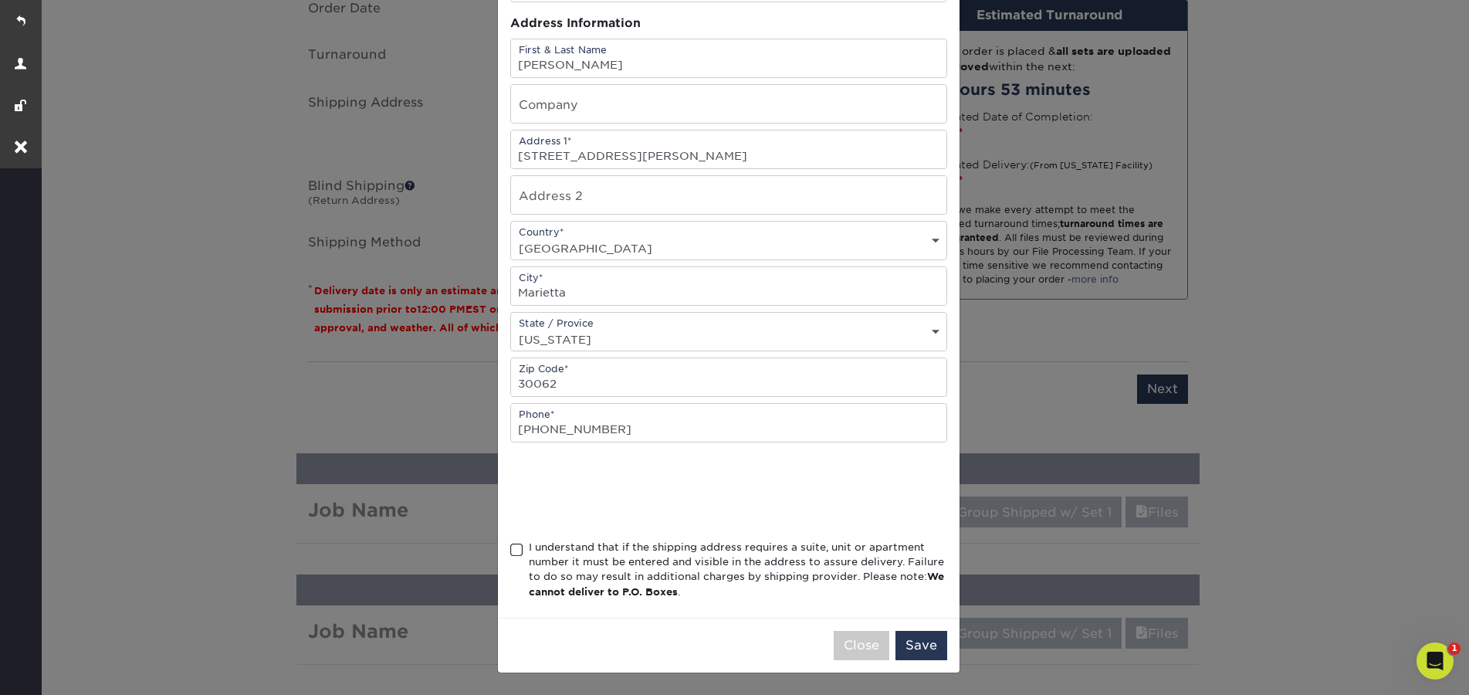
click at [512, 553] on span at bounding box center [516, 550] width 13 height 15
click at [0, 0] on input "I understand that if the shipping address requires a suite, unit or apartment n…" at bounding box center [0, 0] width 0 height 0
click at [928, 647] on button "Save" at bounding box center [921, 645] width 52 height 29
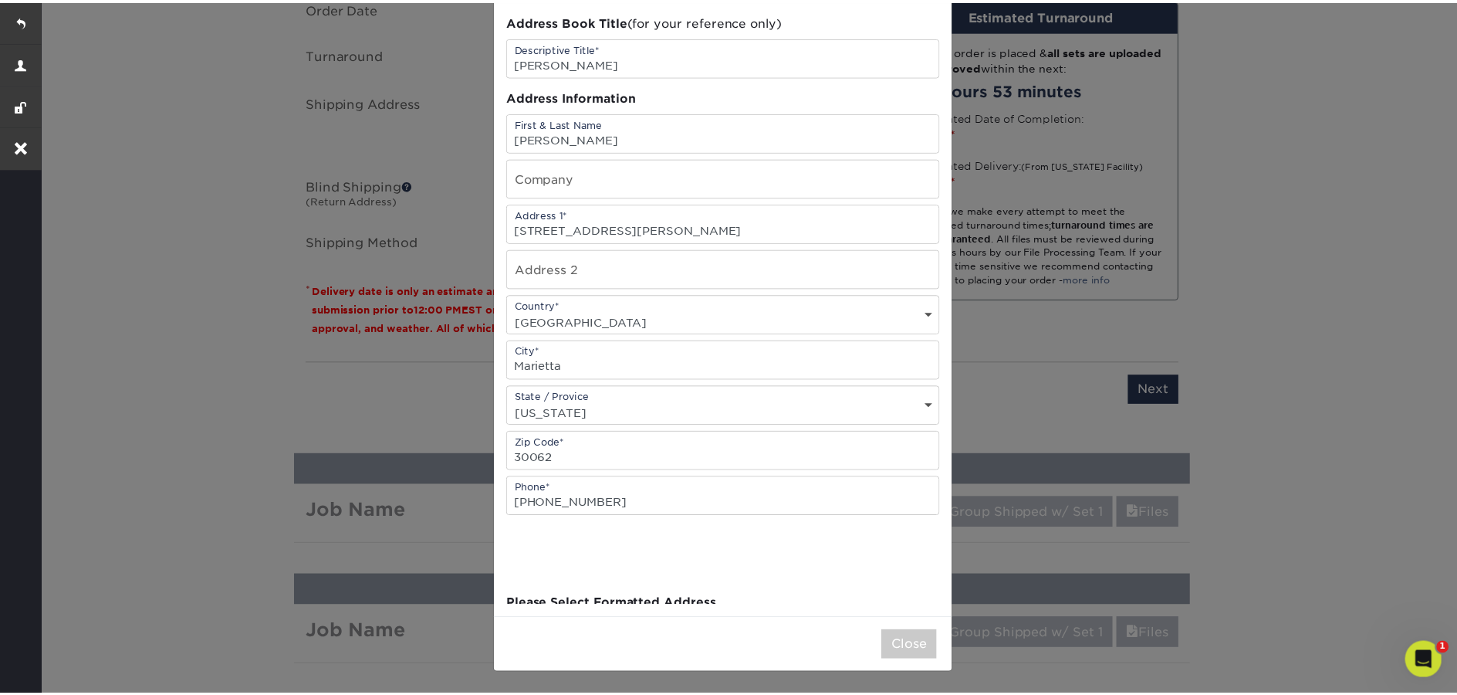
scroll to position [0, 0]
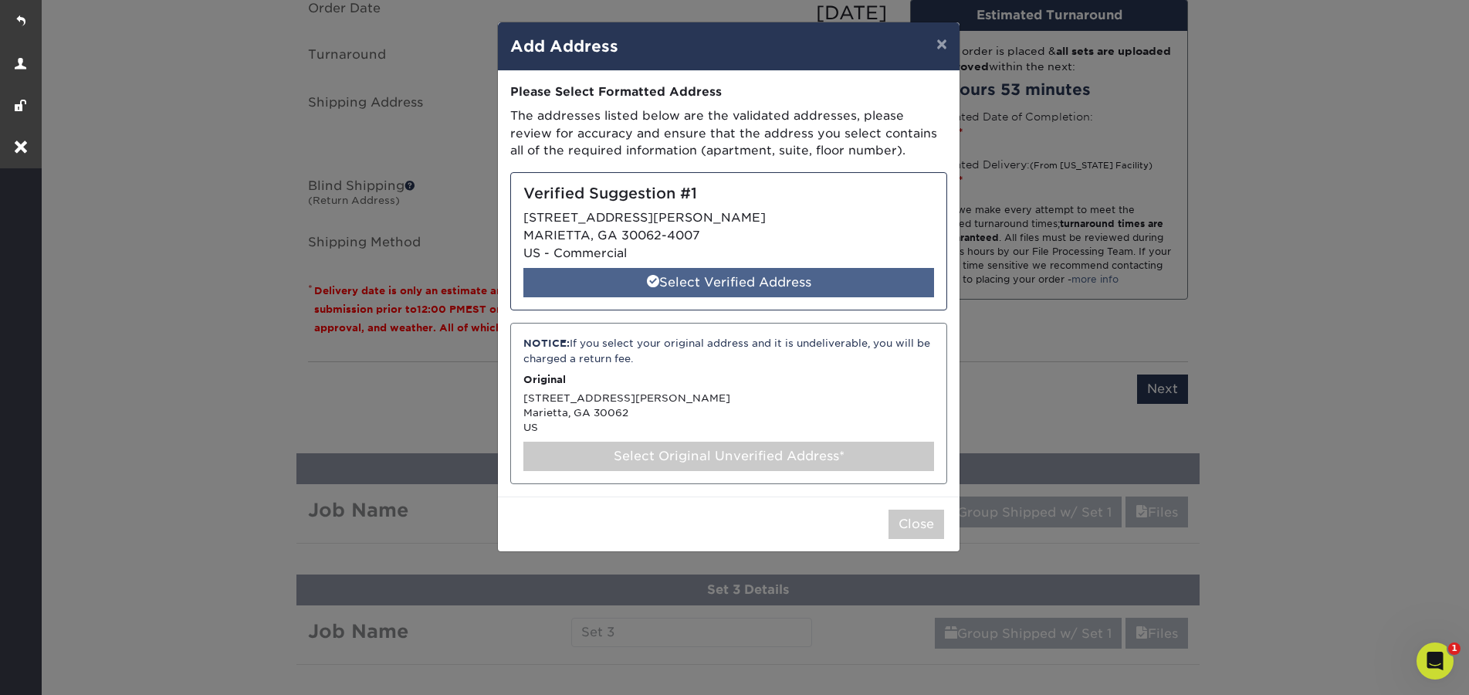
click at [817, 281] on div "Select Verified Address" at bounding box center [728, 282] width 411 height 29
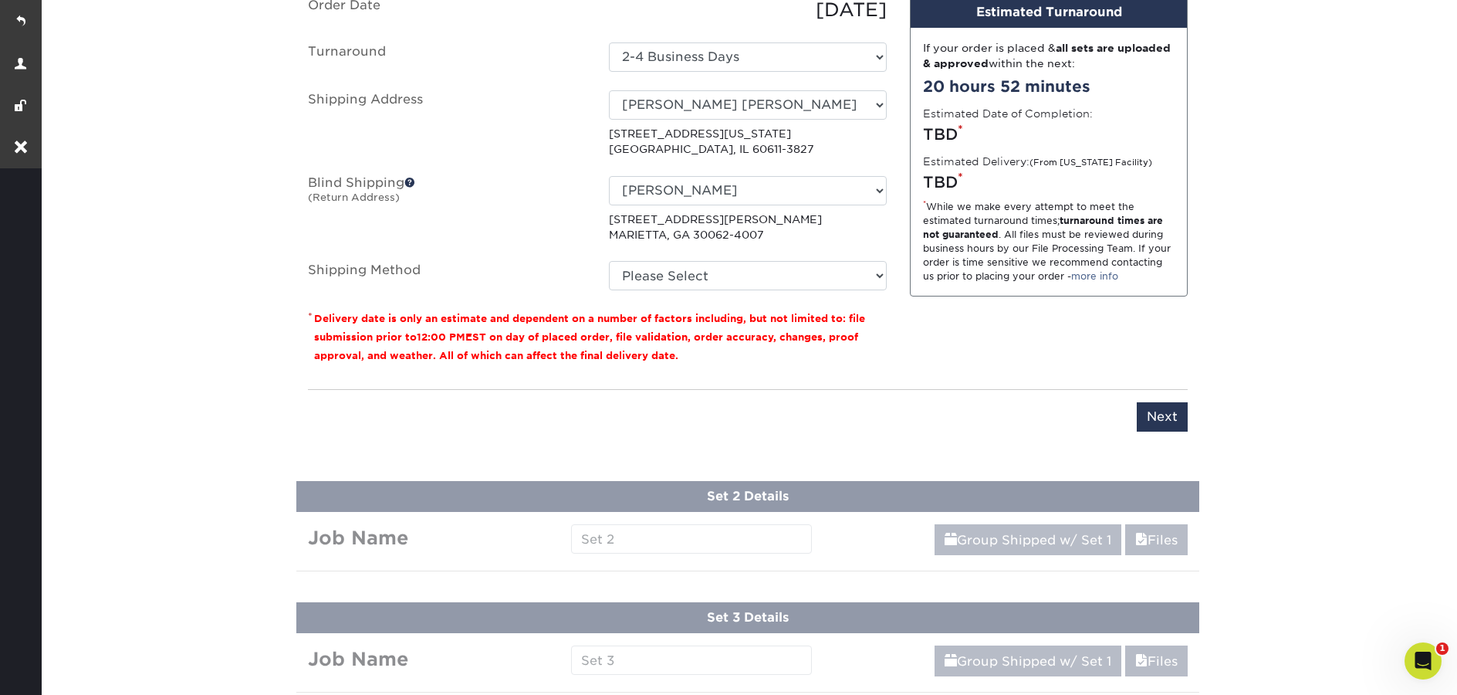
scroll to position [1138, 0]
click at [791, 191] on select "No Blind Shipping Gus Biz Cards Jim Durham - Aguair Prodew Prodew Dock Todd Fis…" at bounding box center [748, 190] width 278 height 29
select select "-1"
click at [609, 176] on select "No Blind Shipping Gus Biz Cards Jim Durham - Aguair Prodew Prodew Dock Todd Fis…" at bounding box center [748, 190] width 278 height 29
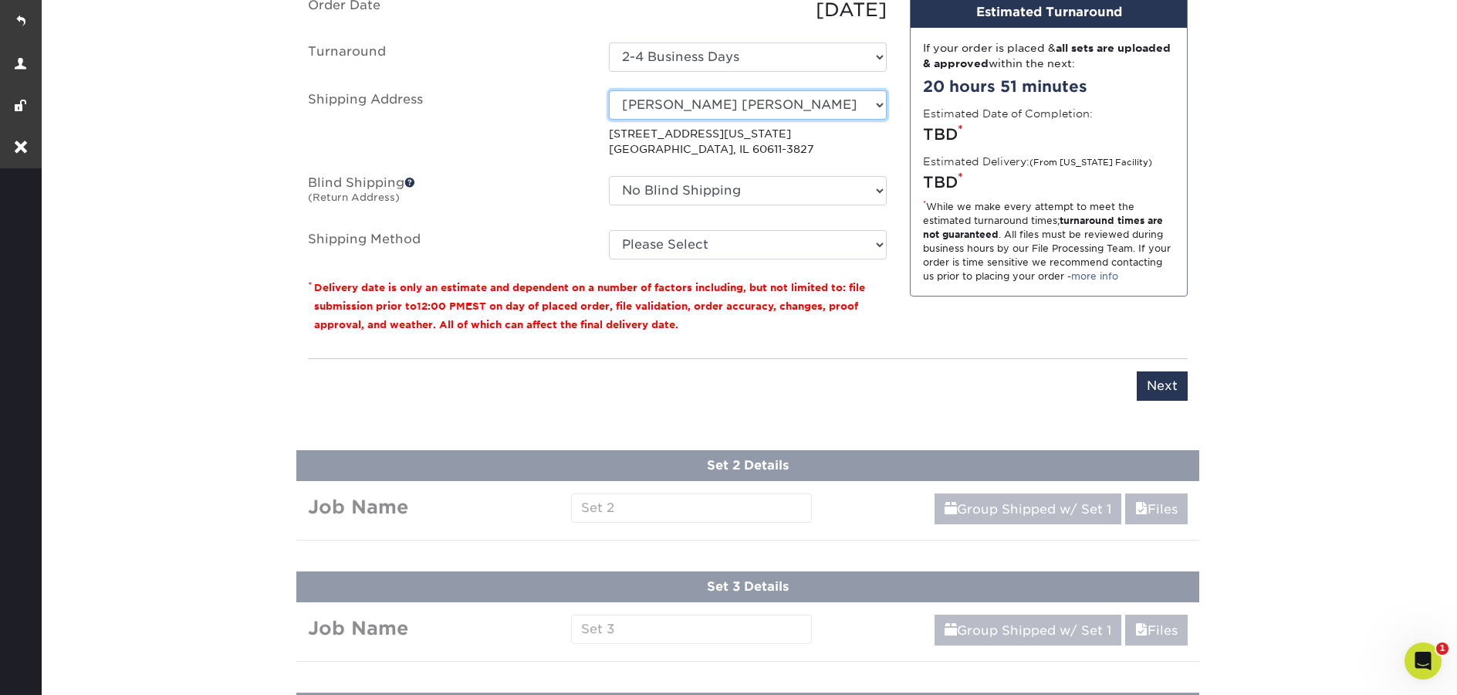
click at [756, 102] on select "Select One Gus Biz Cards Jim Durham - Aguair Prodew Prodew Dock Todd Fisher (ho…" at bounding box center [748, 104] width 278 height 29
click at [776, 54] on select "Select One 2-4 Business Days" at bounding box center [748, 56] width 278 height 29
click at [609, 42] on select "Select One 2-4 Business Days" at bounding box center [748, 56] width 278 height 29
click at [777, 61] on select "Select One 2-4 Business Days" at bounding box center [748, 56] width 278 height 29
select select "d8b5be97-d5ba-4159-99f0-66b8deeb186a"
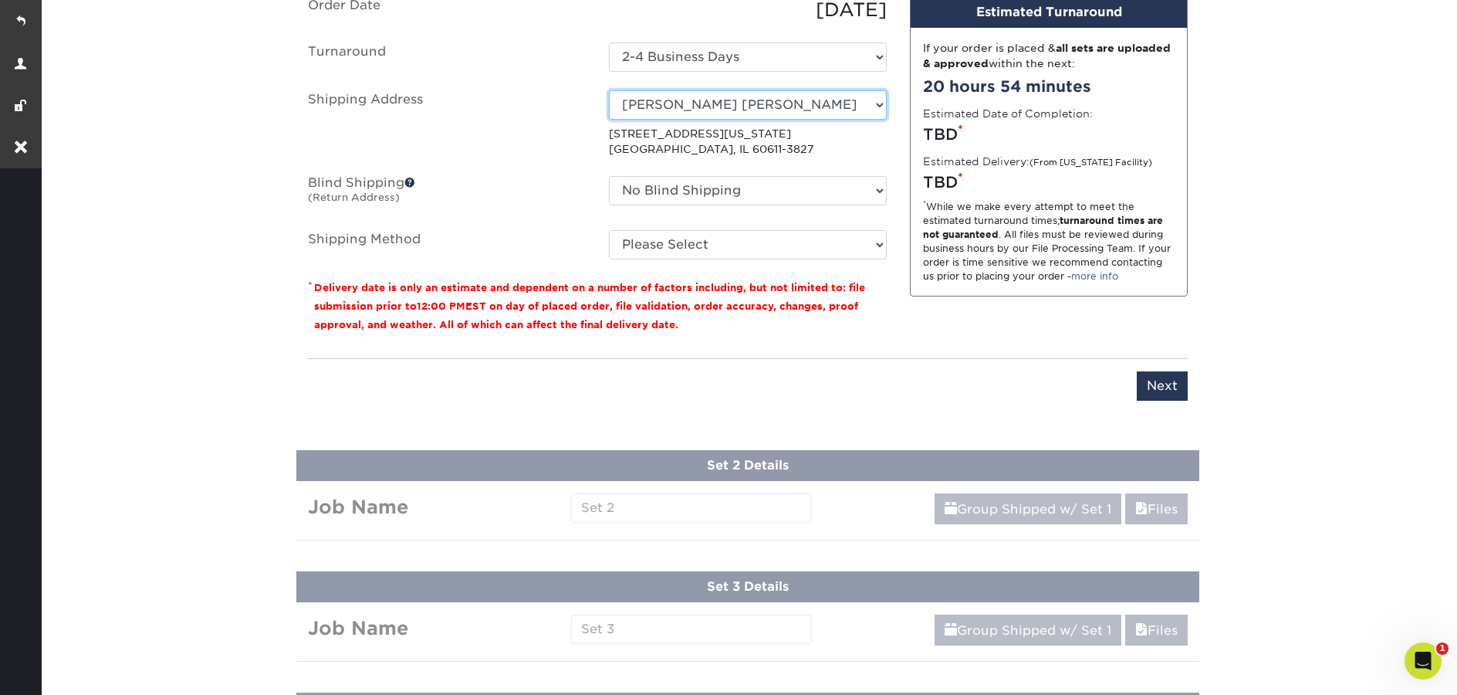
click at [686, 93] on select "Select One Gus Biz Cards Jim Durham - Aguair Prodew Prodew Dock Todd Fisher (ho…" at bounding box center [748, 104] width 278 height 29
click at [609, 90] on select "Select One Gus Biz Cards Jim Durham - Aguair Prodew Prodew Dock Todd Fisher (ho…" at bounding box center [748, 104] width 278 height 29
click at [831, 103] on select "Select One Gus Biz Cards Jim Durham - Aguair Prodew Prodew Dock Todd Fisher (ho…" at bounding box center [748, 104] width 278 height 29
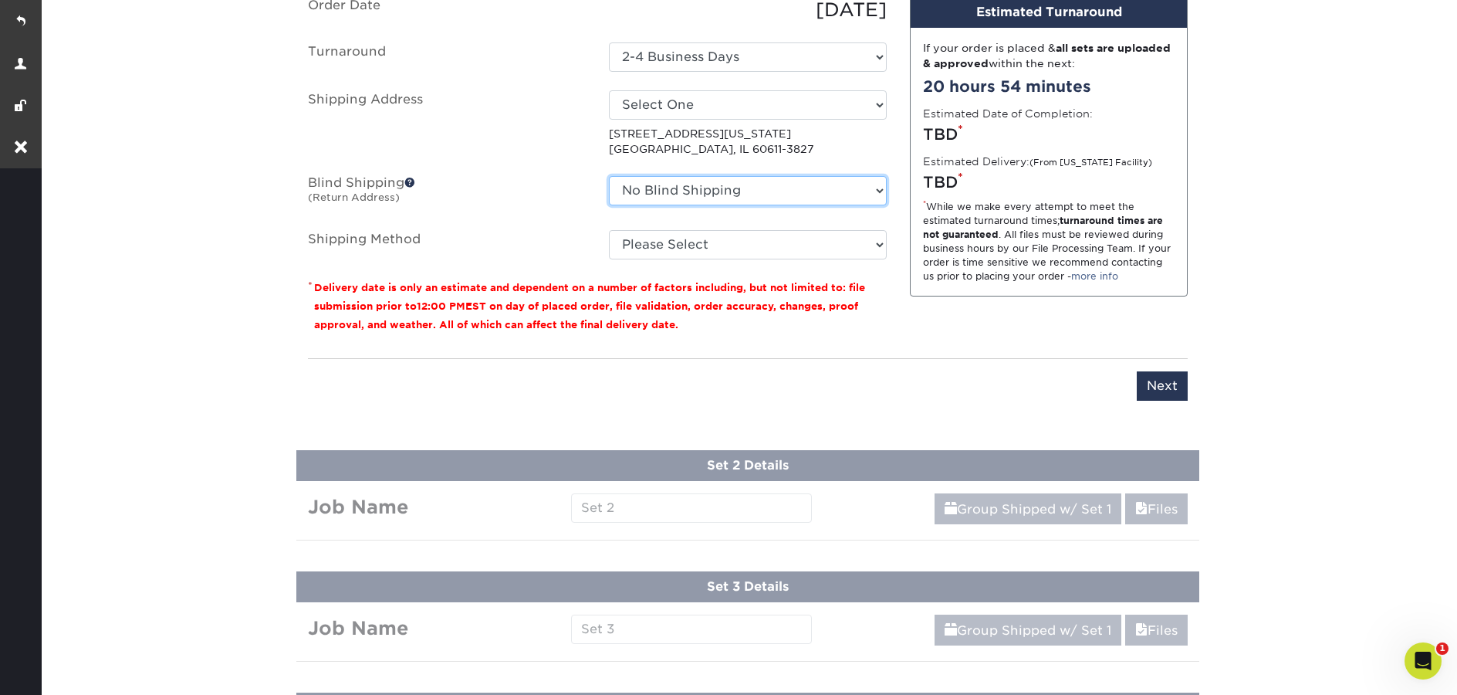
click at [727, 191] on select "No Blind Shipping Gus Biz Cards Jim Durham - Aguair Prodew Prodew Dock Todd Fis…" at bounding box center [748, 190] width 278 height 29
click at [609, 176] on select "No Blind Shipping Gus Biz Cards Jim Durham - Aguair Prodew Prodew Dock Todd Fis…" at bounding box center [748, 190] width 278 height 29
click at [720, 105] on select "Select One Gus Biz Cards Jim Durham - Aguair Prodew Prodew Dock Todd Fisher (ho…" at bounding box center [748, 104] width 278 height 29
select select "276529"
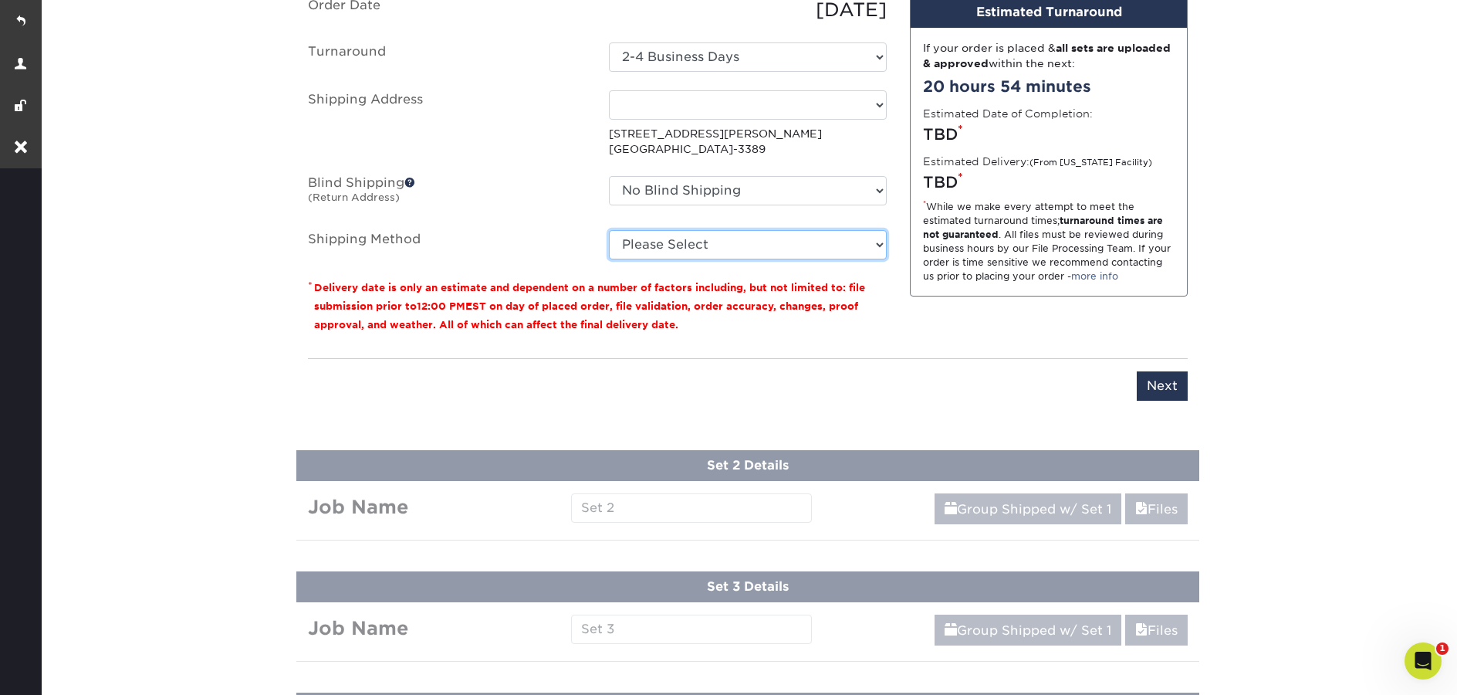
click at [777, 245] on select "Please Select Ground Shipping (+$21.54) 3 Day Shipping Service (+$25.31) 2 Day …" at bounding box center [748, 244] width 278 height 29
select select "03"
click at [609, 230] on select "Please Select Ground Shipping (+$21.54) 3 Day Shipping Service (+$25.31) 2 Day …" at bounding box center [748, 244] width 278 height 29
click at [1152, 388] on input "Next" at bounding box center [1162, 385] width 51 height 29
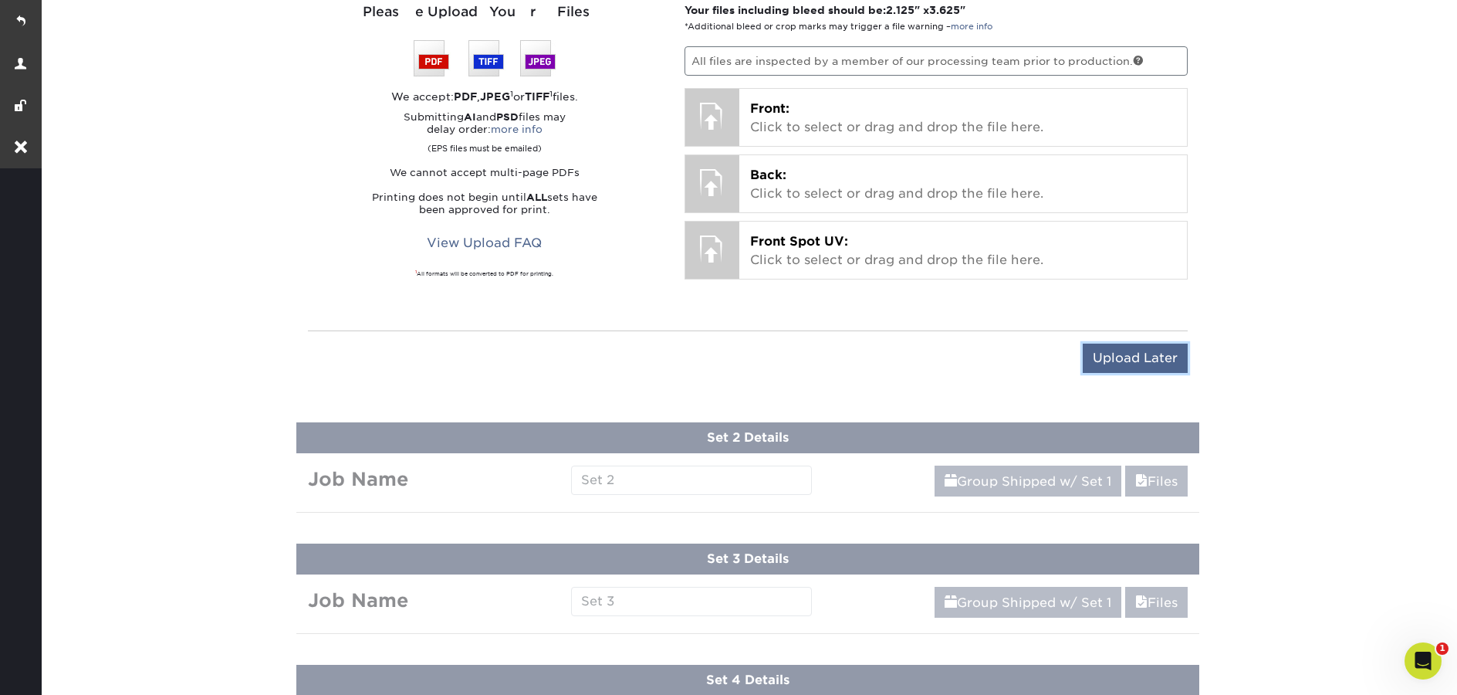
click at [1149, 350] on input "Upload Later" at bounding box center [1135, 357] width 105 height 29
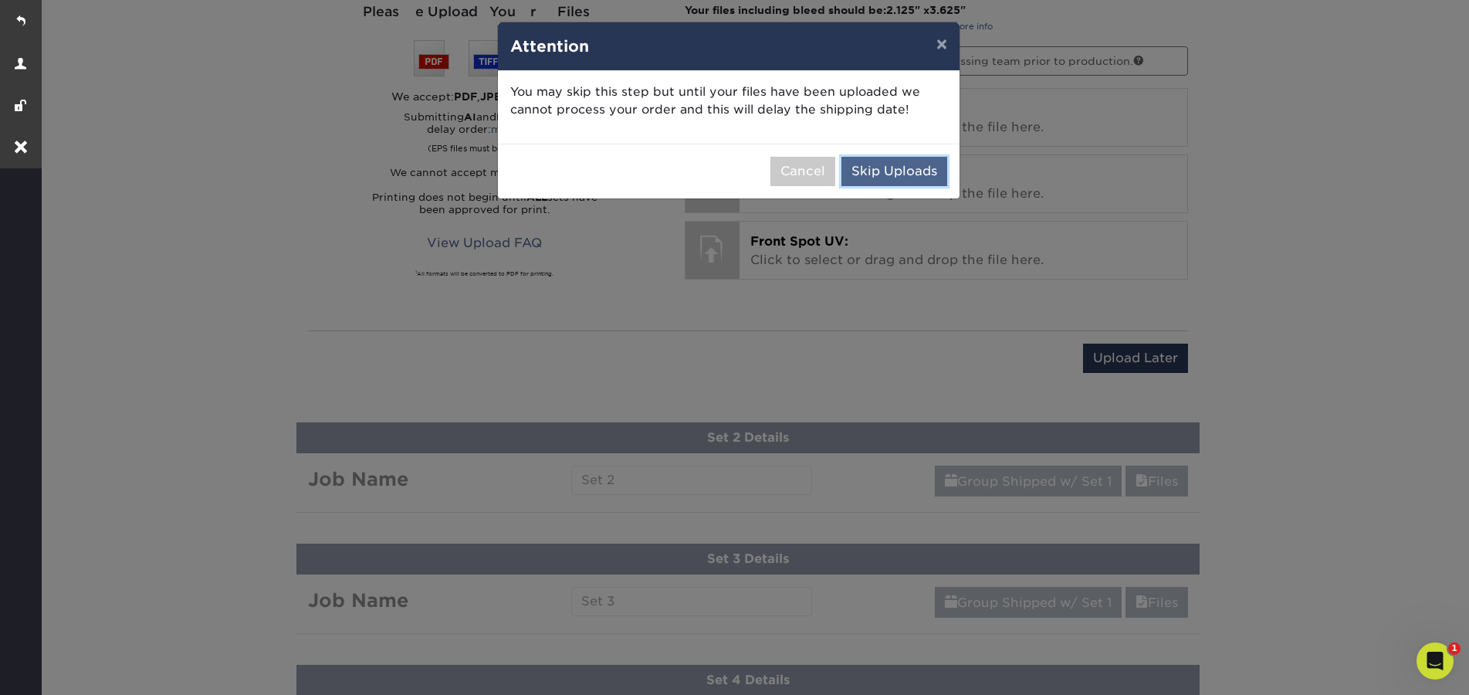
click at [913, 157] on button "Skip Uploads" at bounding box center [894, 171] width 106 height 29
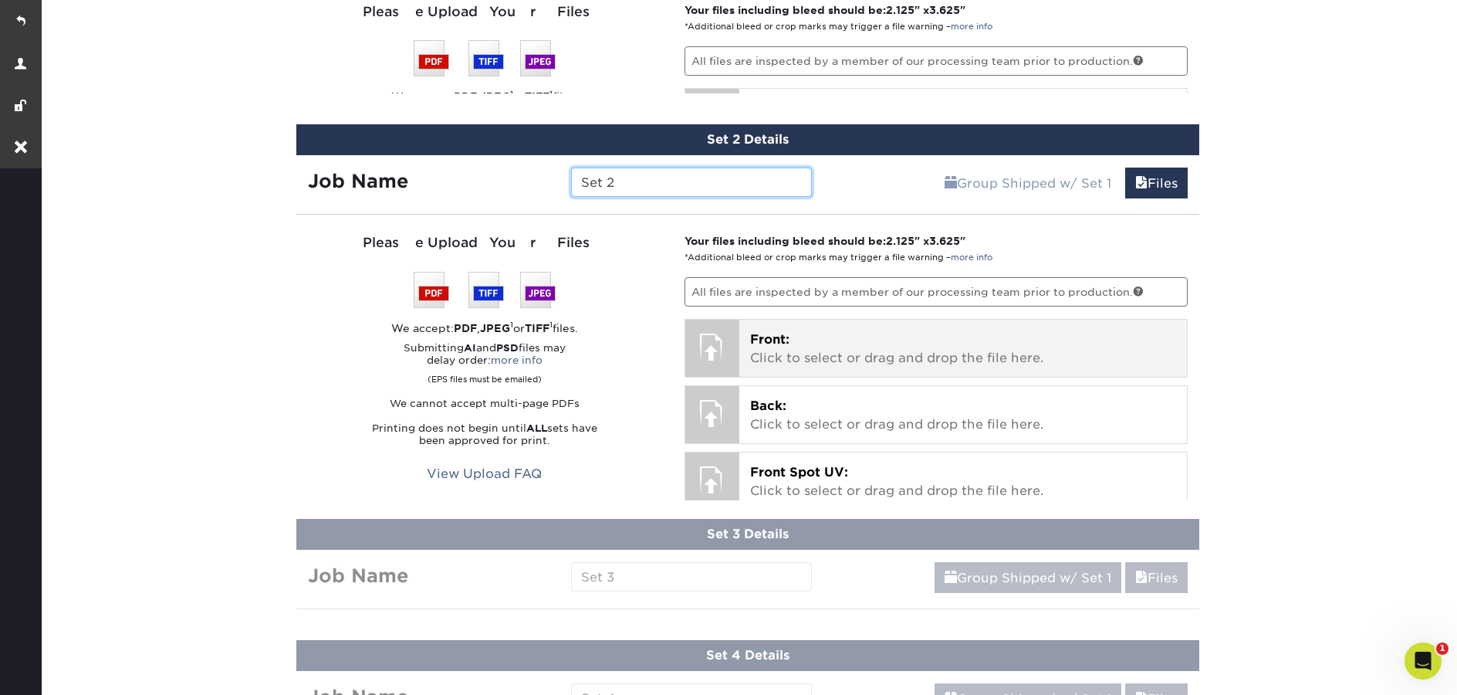
scroll to position [1125, 0]
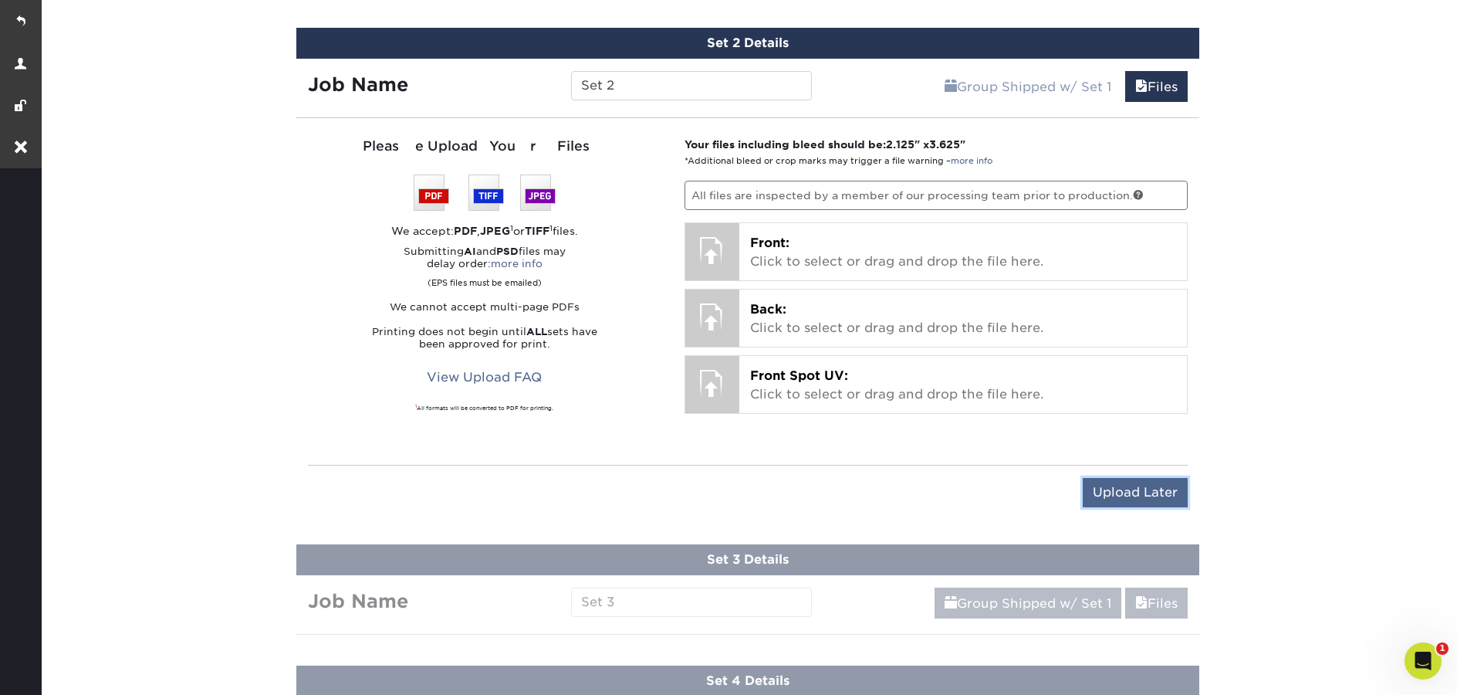
click at [1144, 492] on input "Upload Later" at bounding box center [1135, 492] width 105 height 29
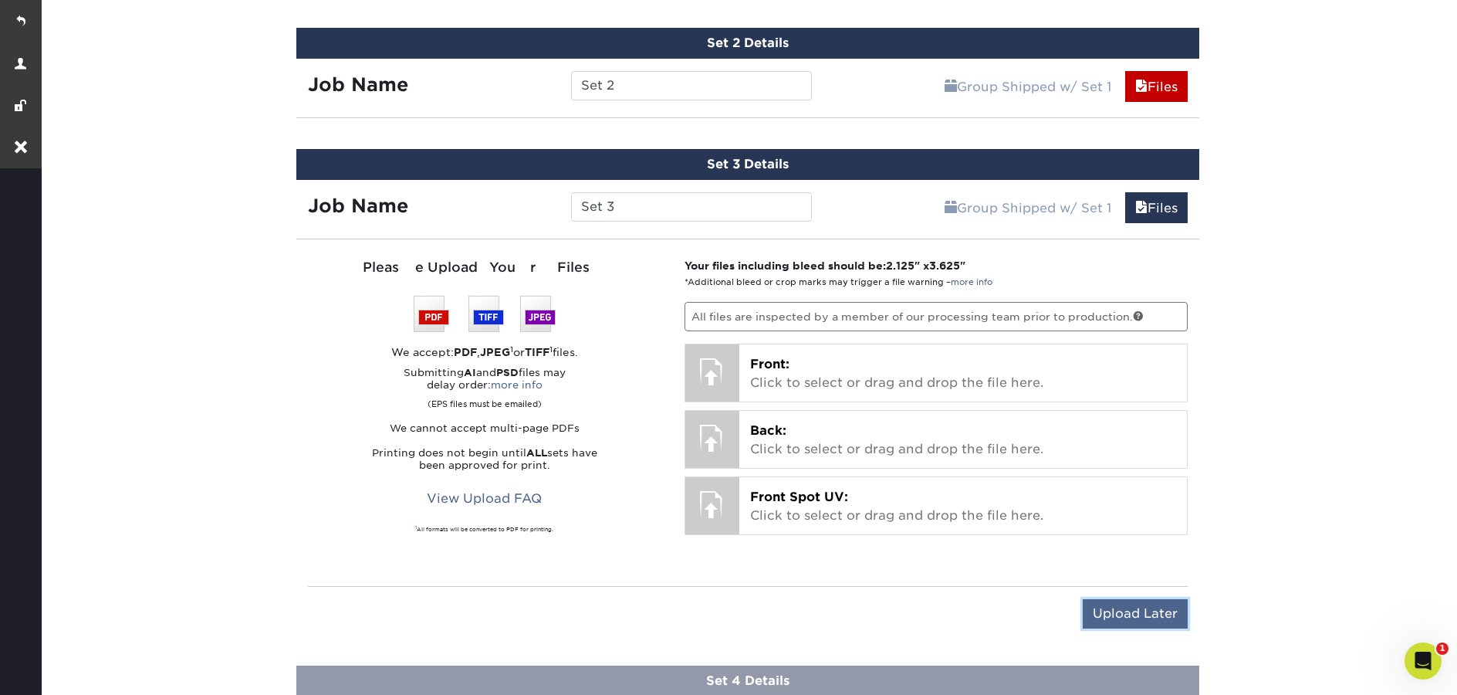
click at [1145, 611] on input "Upload Later" at bounding box center [1135, 613] width 105 height 29
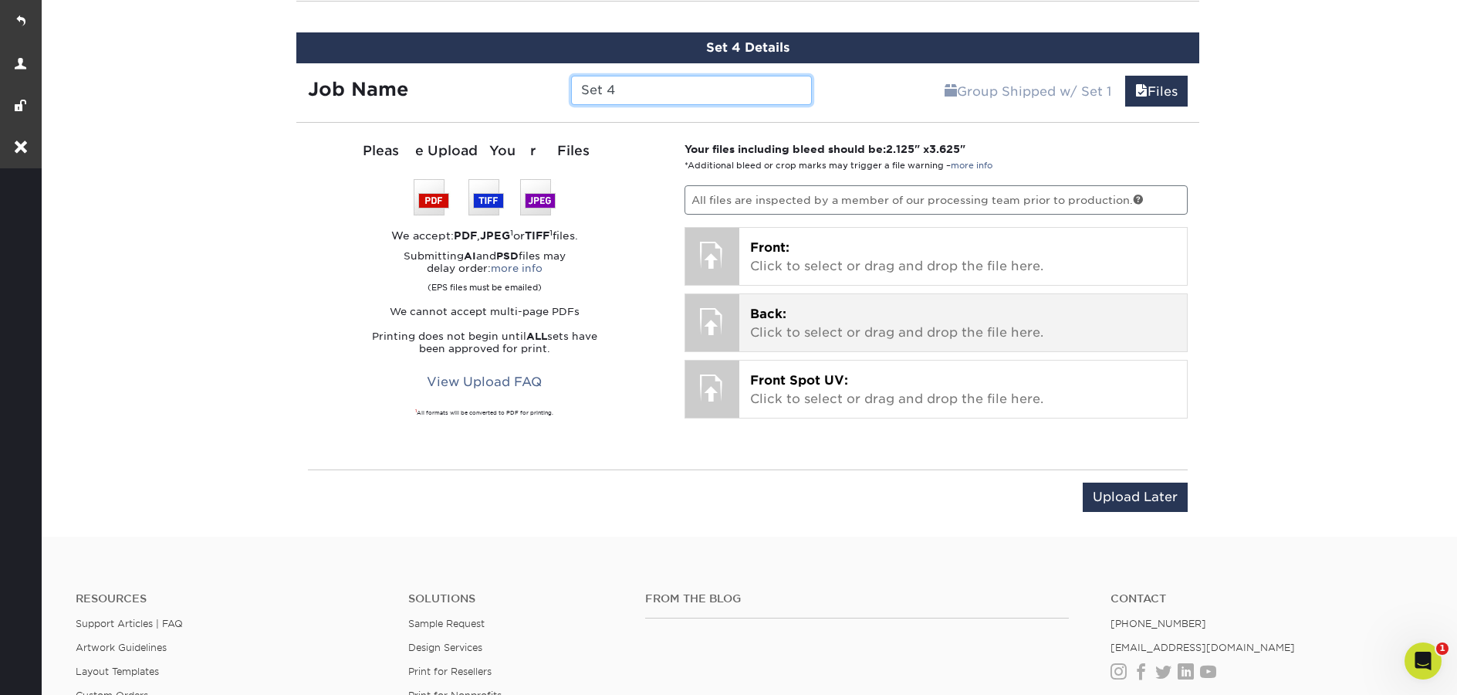
scroll to position [1473, 0]
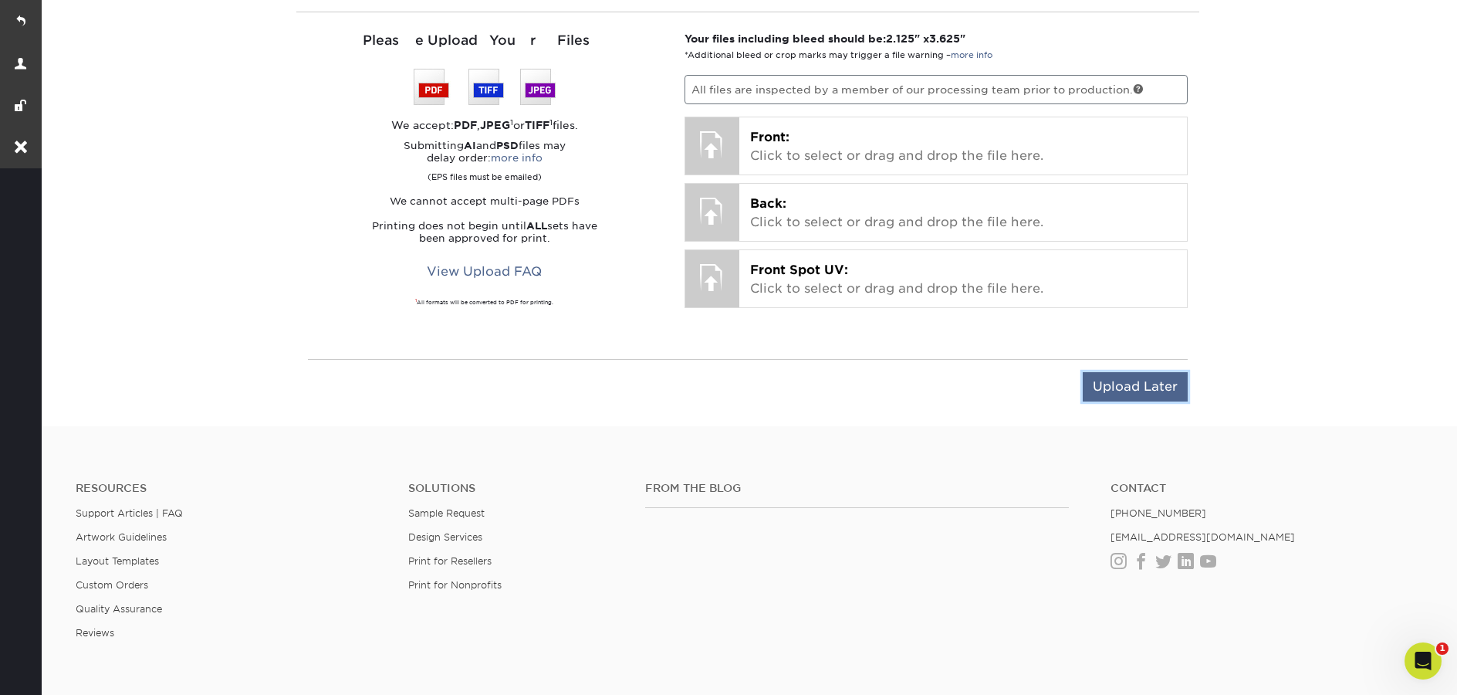
click at [1143, 381] on input "Upload Later" at bounding box center [1135, 386] width 105 height 29
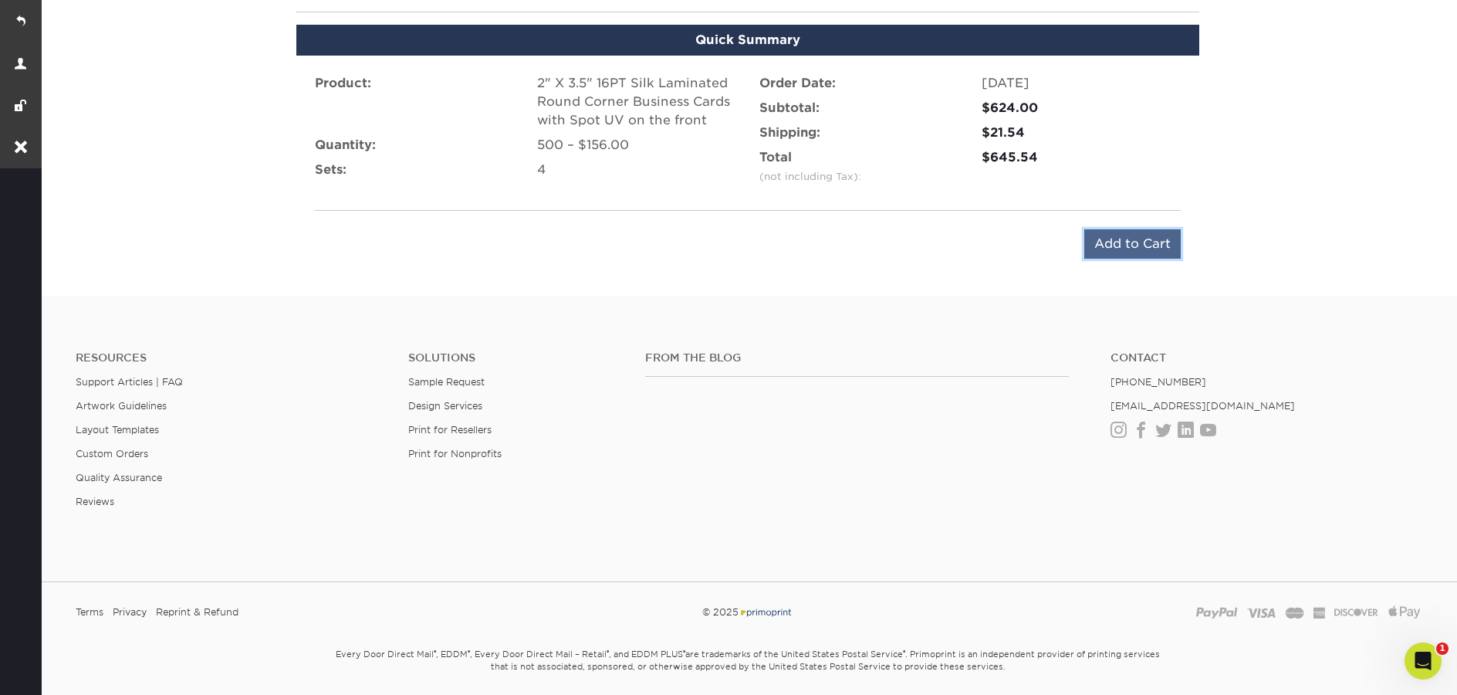
click at [1126, 242] on input "Add to Cart" at bounding box center [1132, 243] width 96 height 29
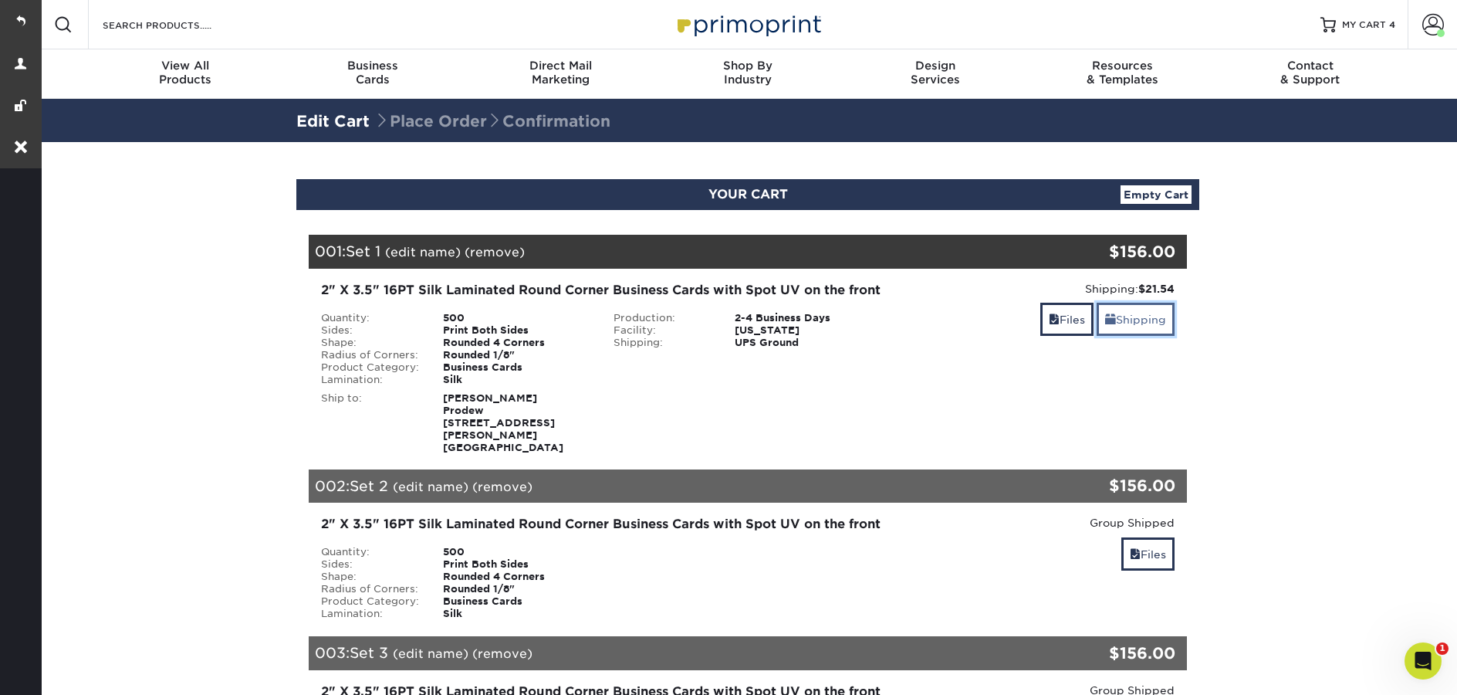
click at [1159, 330] on link "Shipping" at bounding box center [1136, 319] width 78 height 33
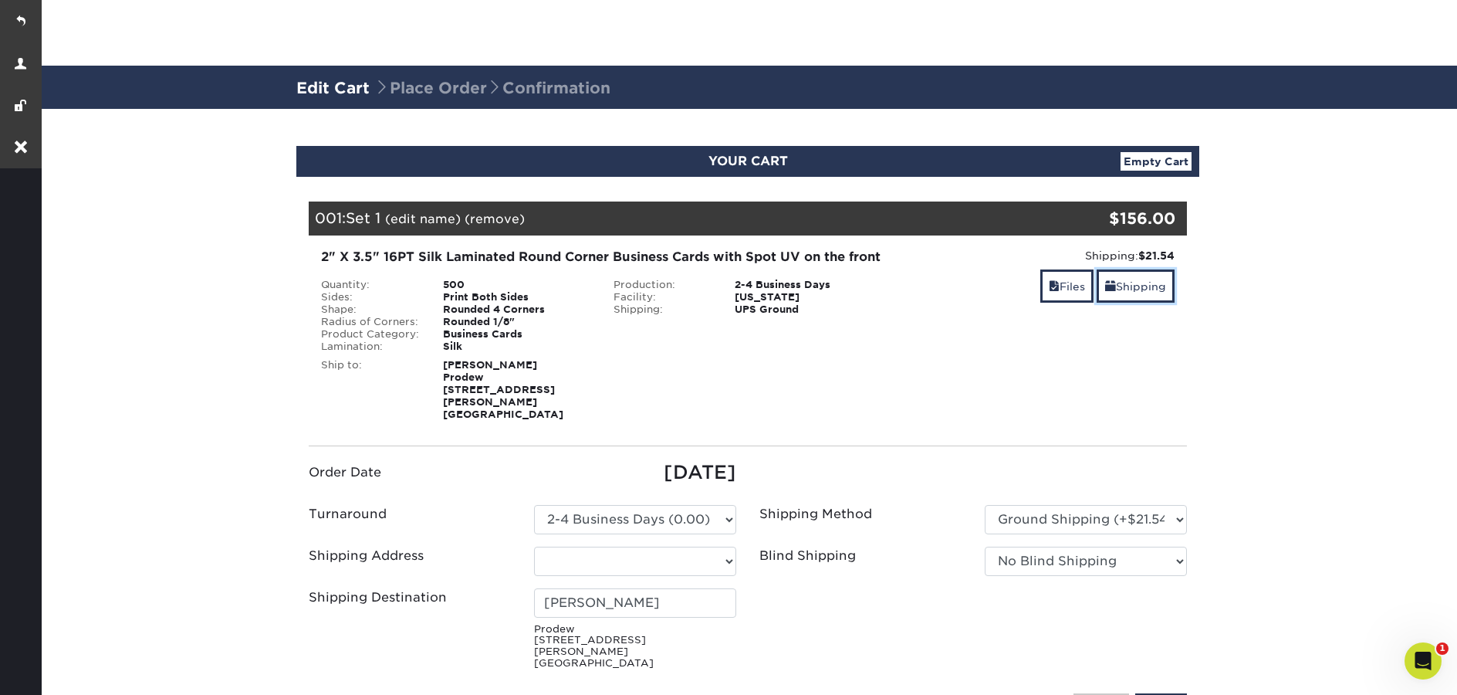
scroll to position [249, 0]
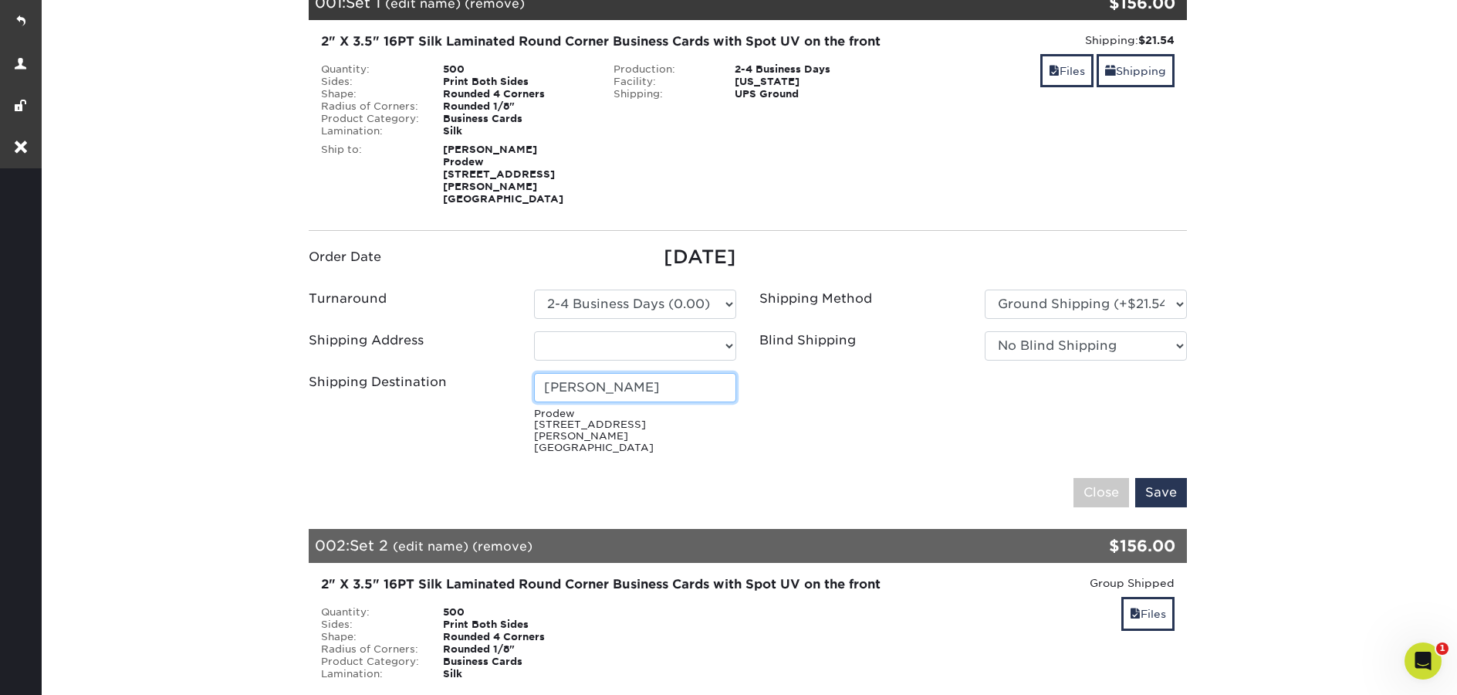
click at [698, 385] on input "[PERSON_NAME]" at bounding box center [635, 387] width 202 height 29
click at [725, 343] on select "Select One [PERSON_NAME] [PERSON_NAME] Biz Cards [PERSON_NAME] - [PERSON_NAME] …" at bounding box center [635, 345] width 202 height 29
select select "286596"
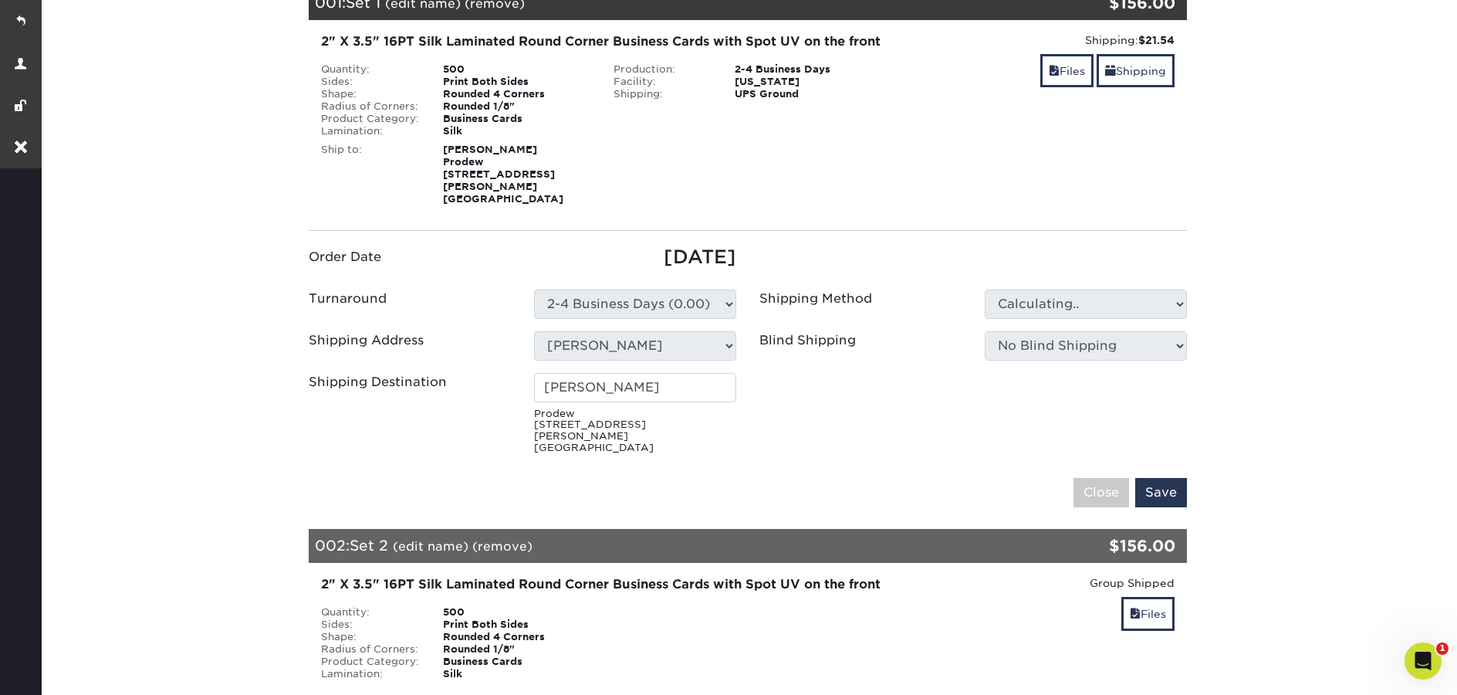
type input "[PERSON_NAME]"
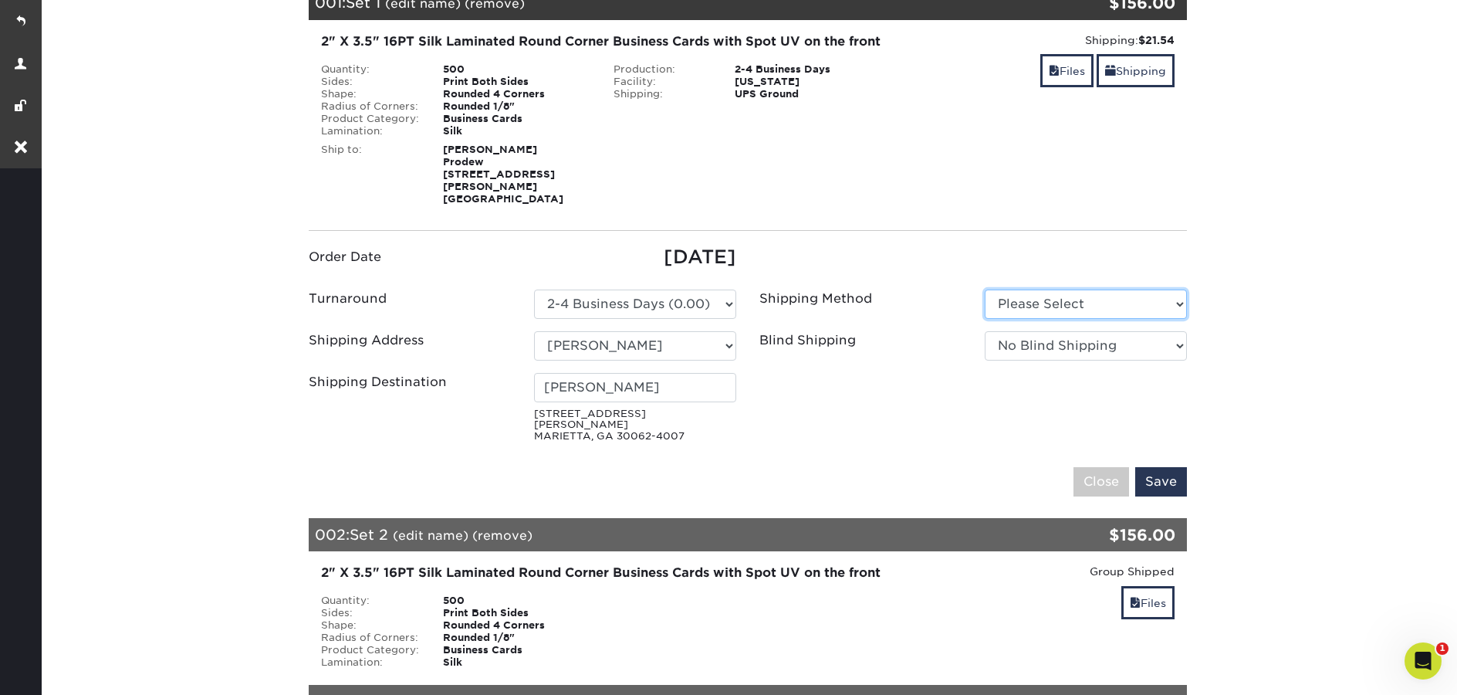
click at [1112, 310] on select "Please Select Ground Shipping (+$16.22) 3 Day Shipping Service (+$20.60)" at bounding box center [1086, 303] width 202 height 29
select select "03"
click at [985, 294] on select "Please Select Ground Shipping (+$16.22) 3 Day Shipping Service (+$20.60)" at bounding box center [1086, 303] width 202 height 29
click at [1169, 483] on input "Save" at bounding box center [1161, 481] width 52 height 29
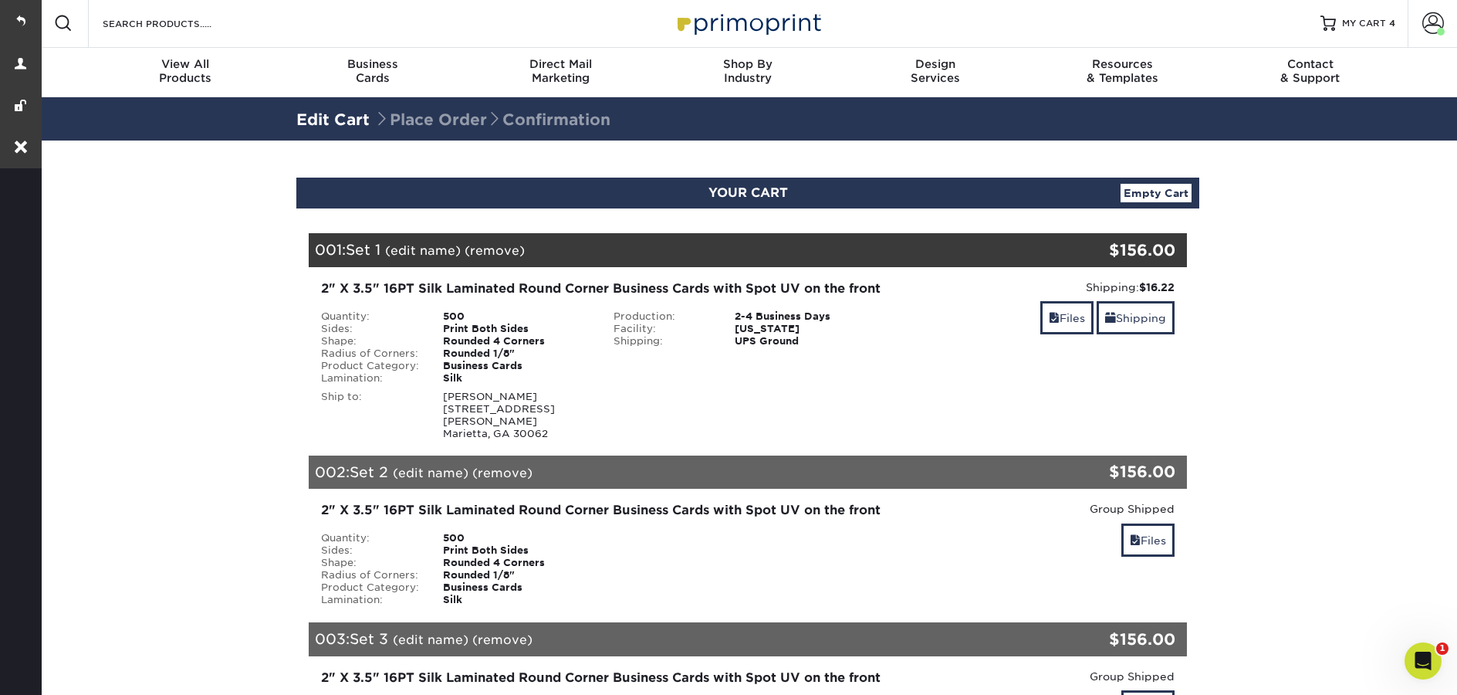
scroll to position [0, 0]
